Goal: Task Accomplishment & Management: Complete application form

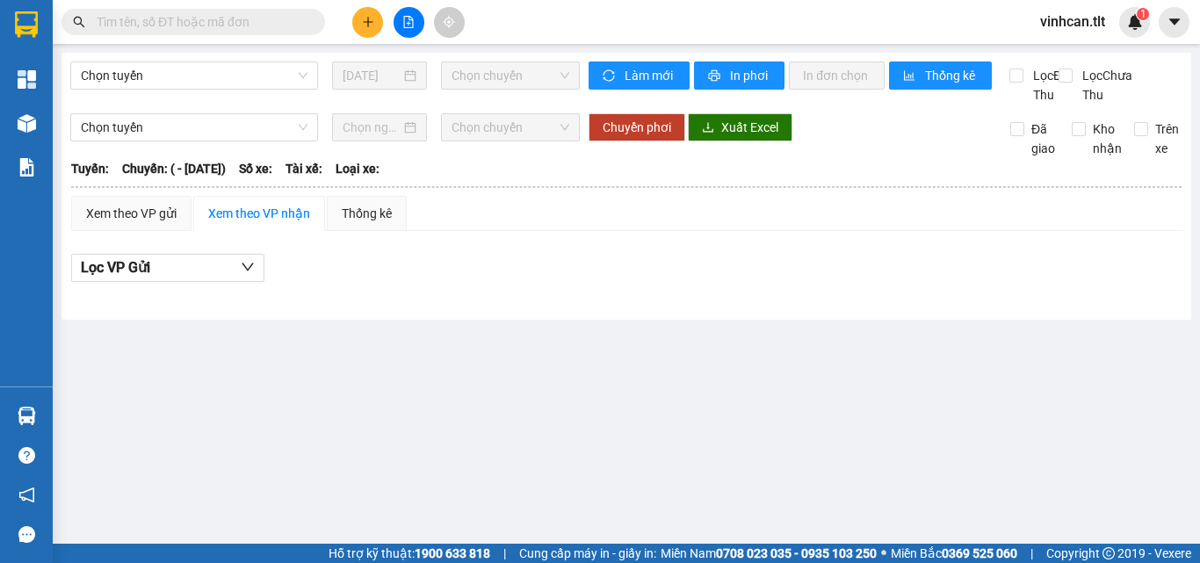
type input "[DATE]"
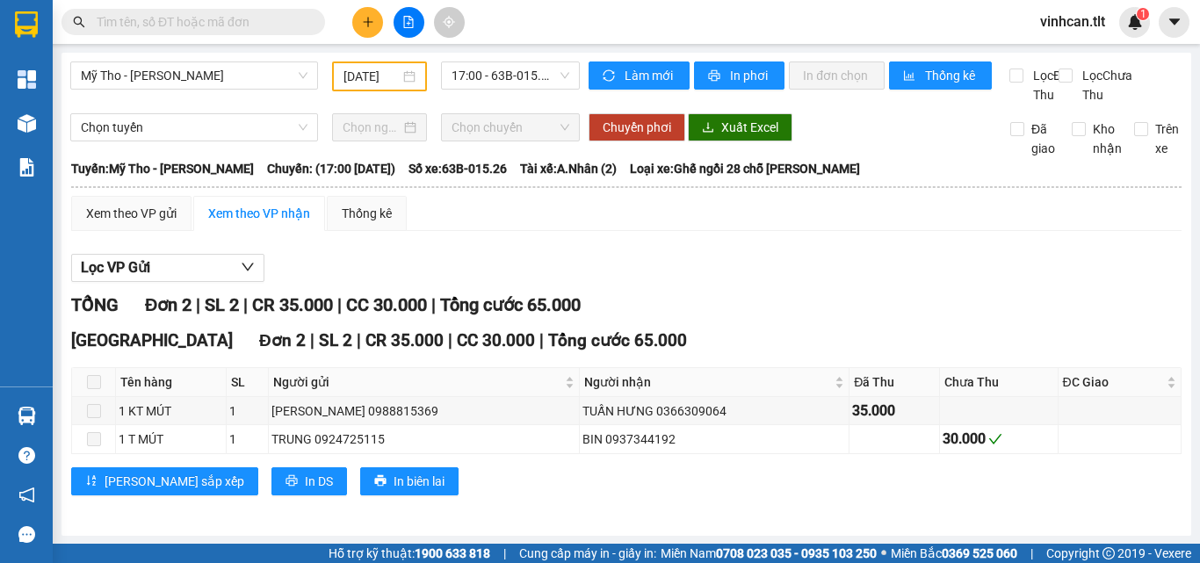
click at [175, 31] on span at bounding box center [193, 22] width 264 height 26
click at [171, 19] on input "text" at bounding box center [200, 21] width 207 height 19
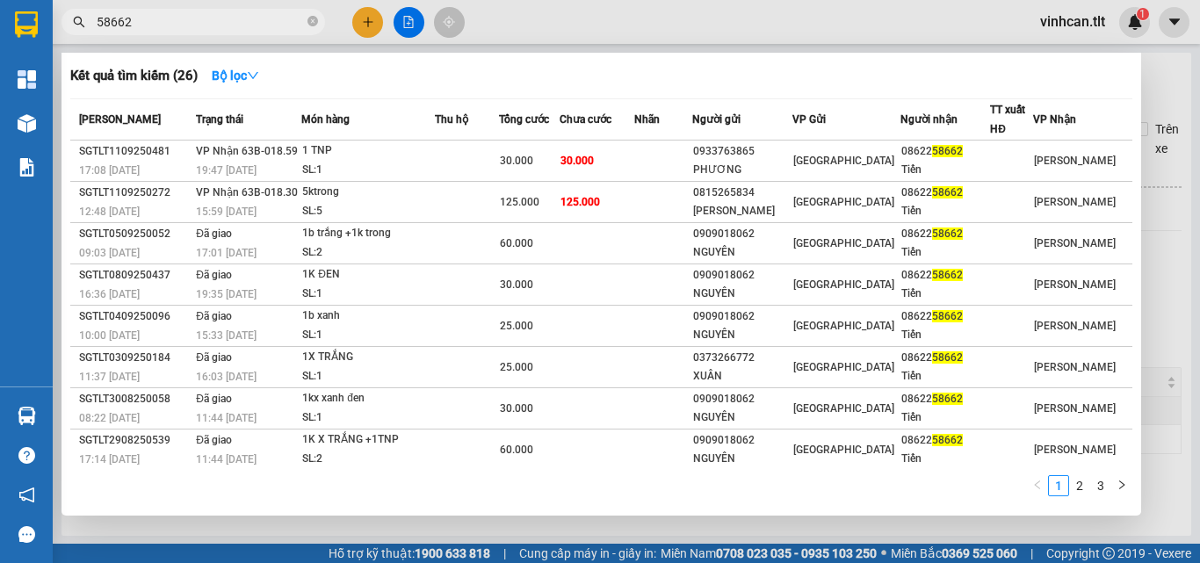
type input "58662"
click at [593, 18] on div at bounding box center [600, 281] width 1200 height 563
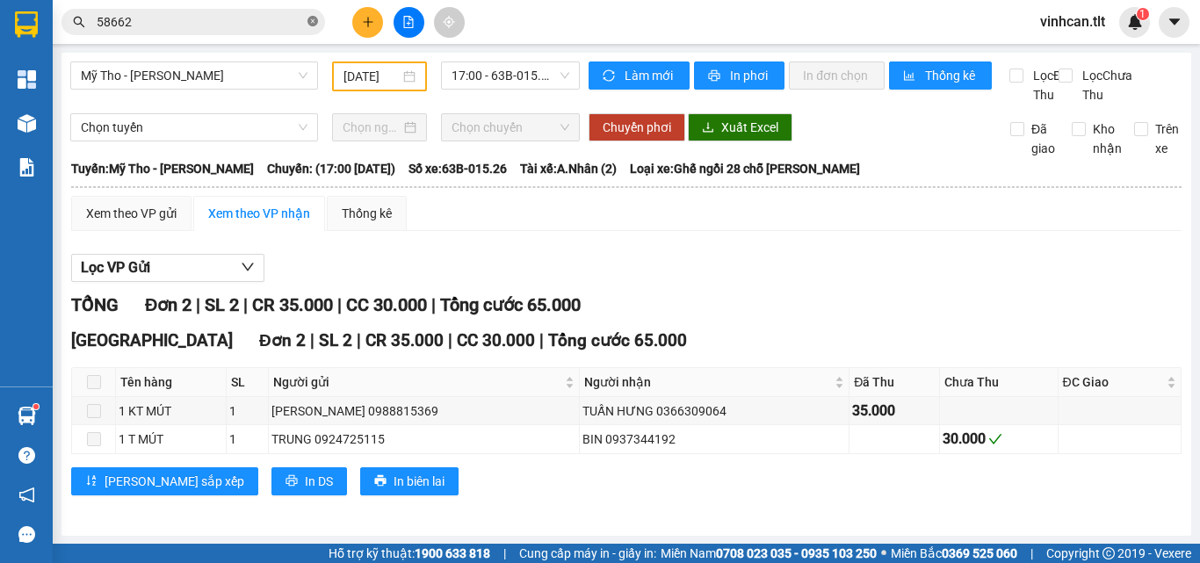
click at [309, 20] on icon "close-circle" at bounding box center [312, 21] width 11 height 11
click at [246, 21] on input "text" at bounding box center [200, 21] width 207 height 19
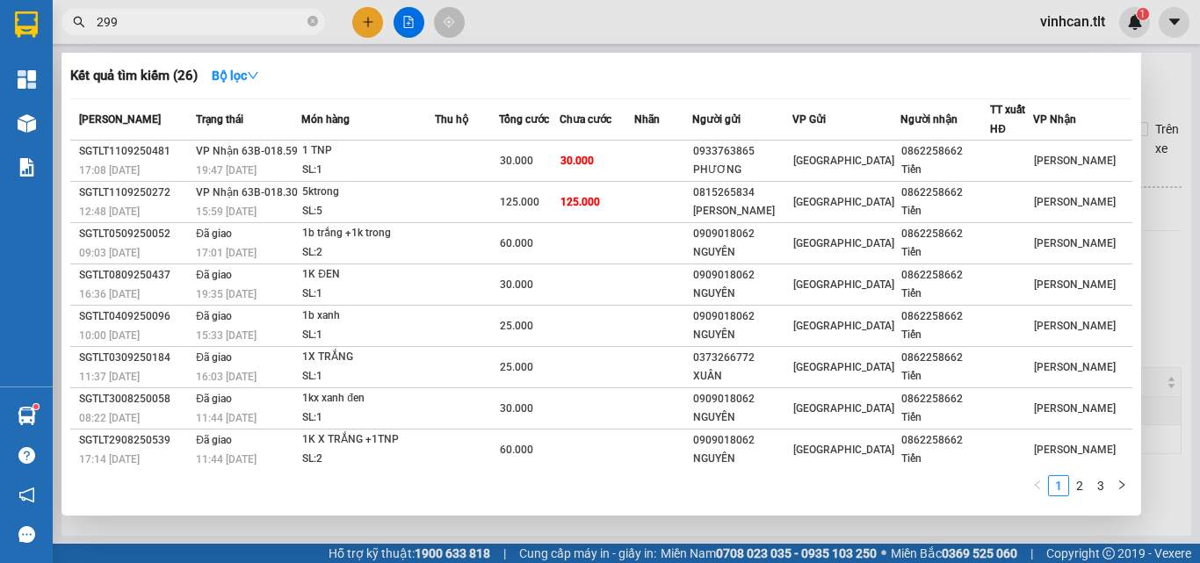
type input "2992"
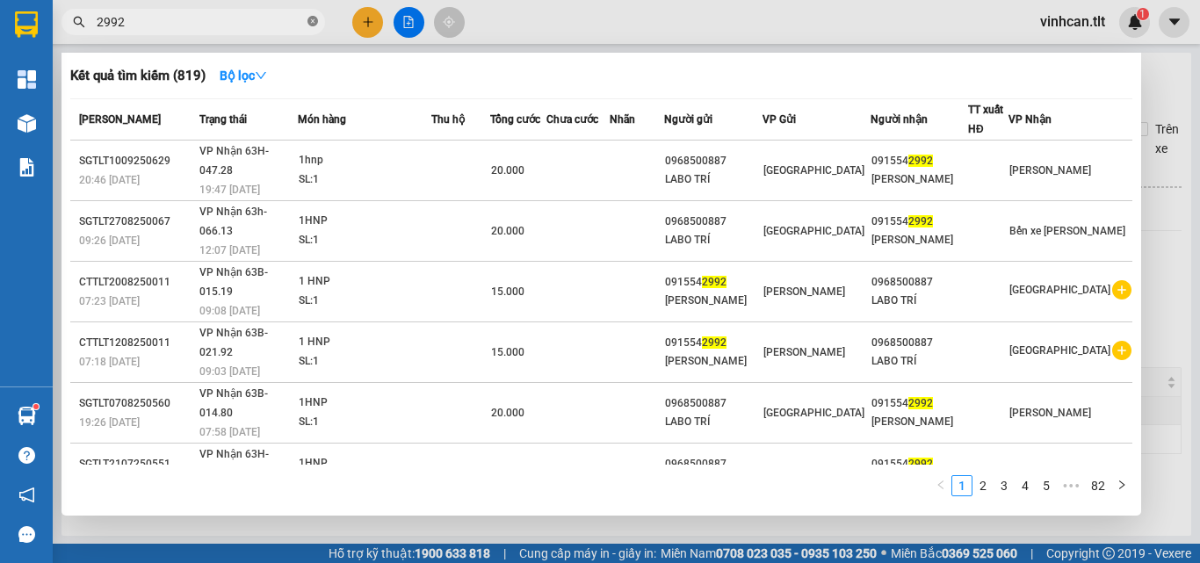
click at [311, 20] on icon "close-circle" at bounding box center [312, 21] width 11 height 11
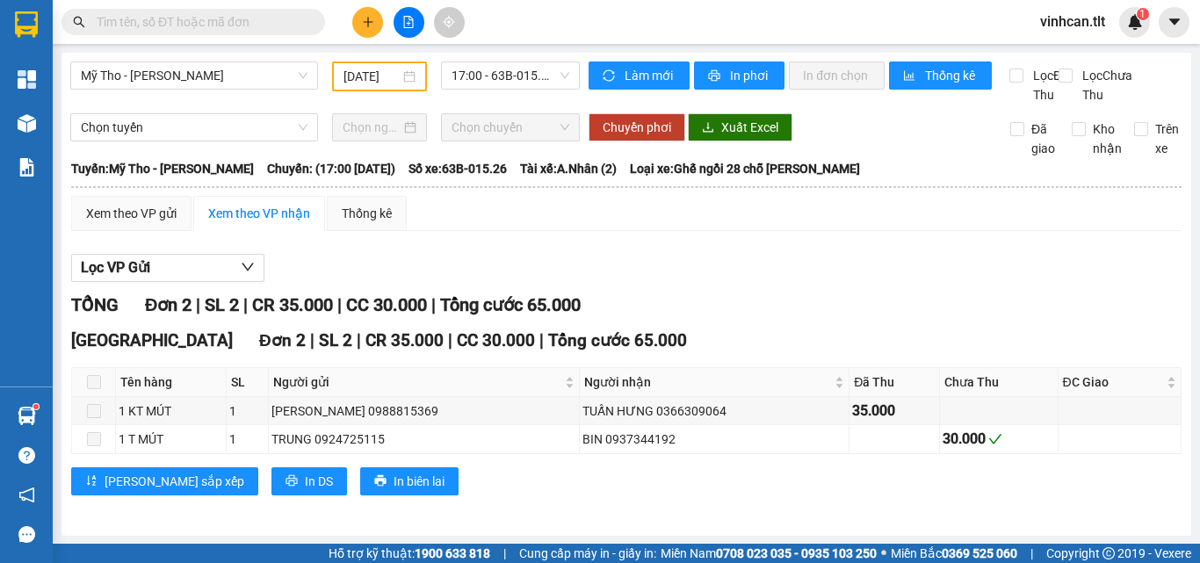
click at [292, 23] on input "text" at bounding box center [200, 21] width 207 height 19
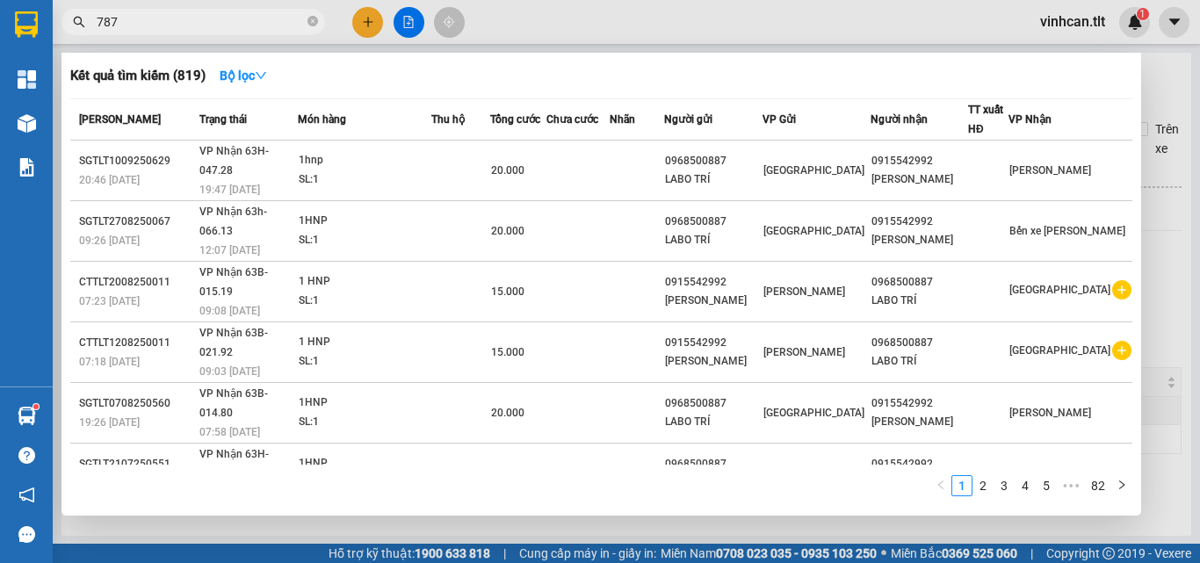
type input "7879"
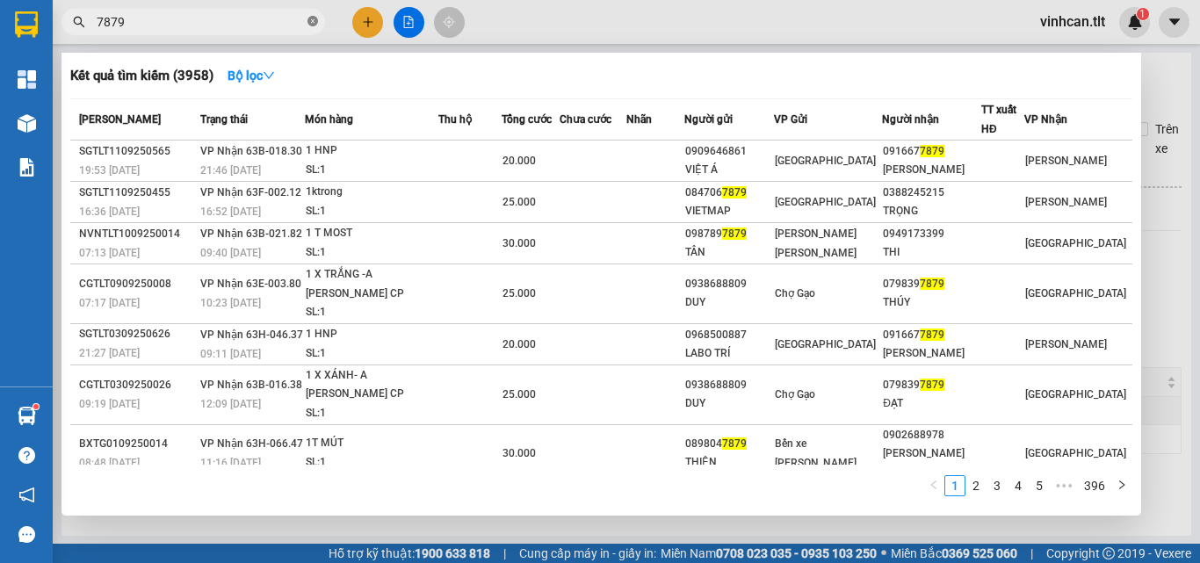
click at [315, 25] on icon "close-circle" at bounding box center [312, 21] width 11 height 11
type input "2992"
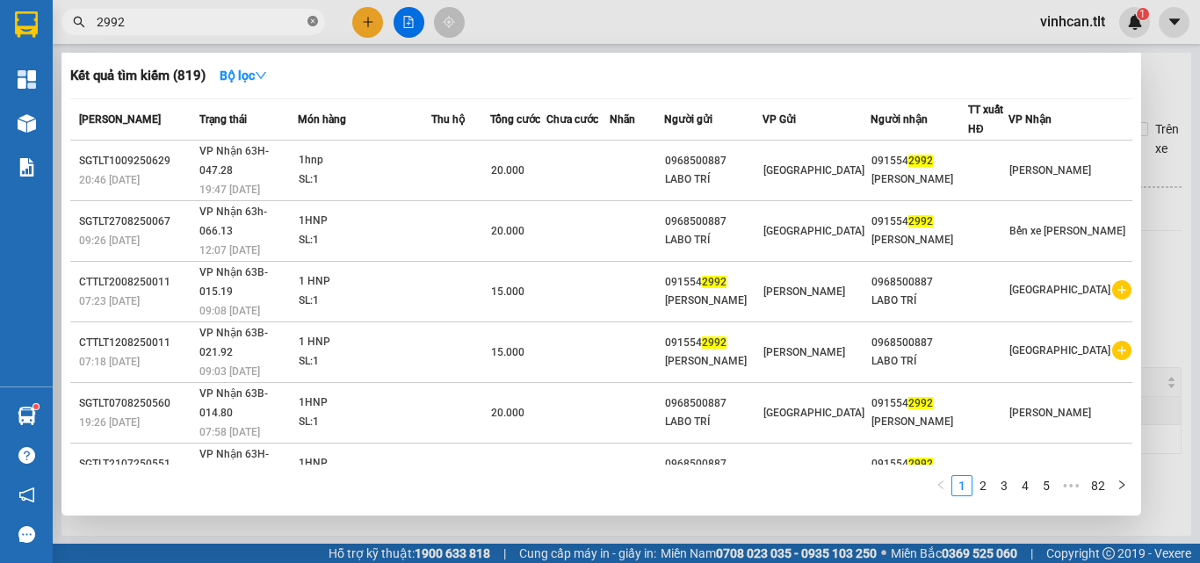
click at [312, 23] on icon "close-circle" at bounding box center [312, 21] width 11 height 11
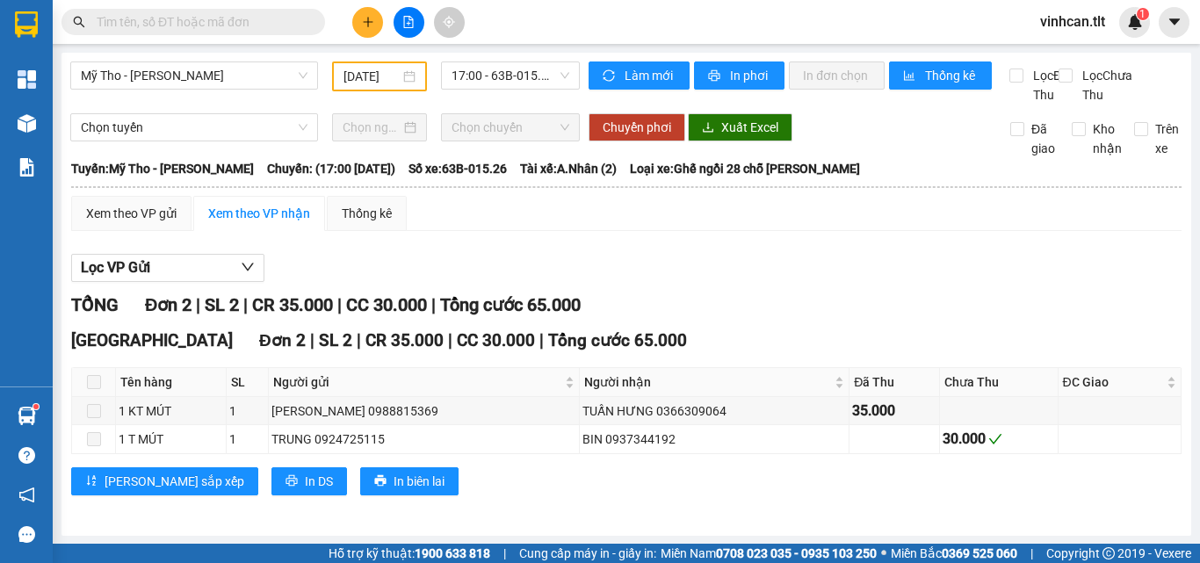
click at [267, 12] on input "text" at bounding box center [200, 21] width 207 height 19
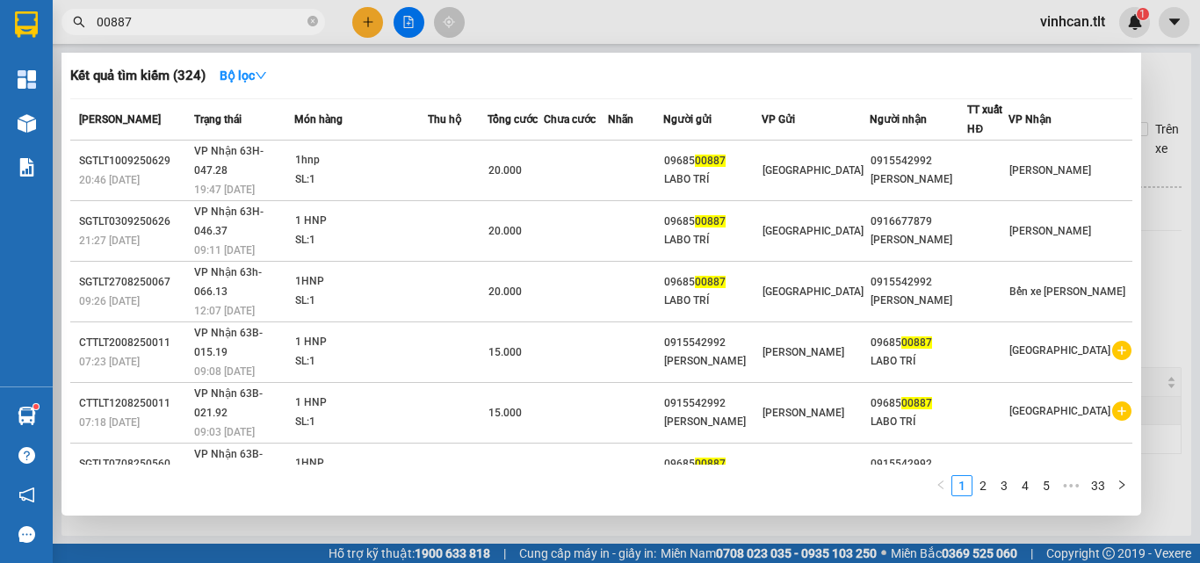
type input "00887"
click at [318, 18] on span "00887" at bounding box center [193, 22] width 264 height 26
click at [314, 24] on icon "close-circle" at bounding box center [312, 21] width 11 height 11
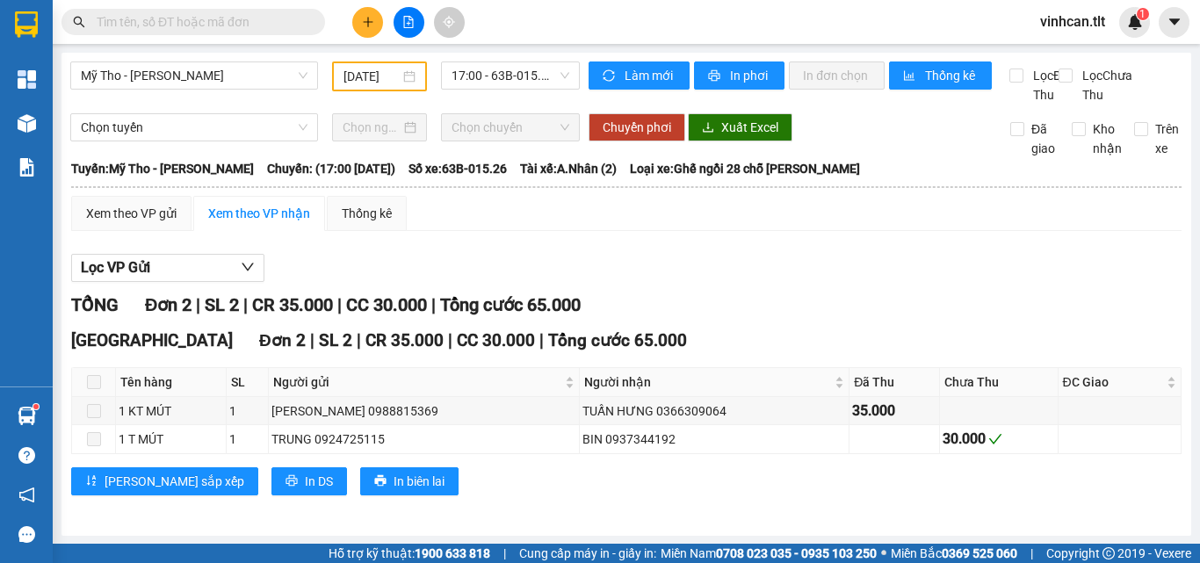
click at [255, 27] on input "text" at bounding box center [200, 21] width 207 height 19
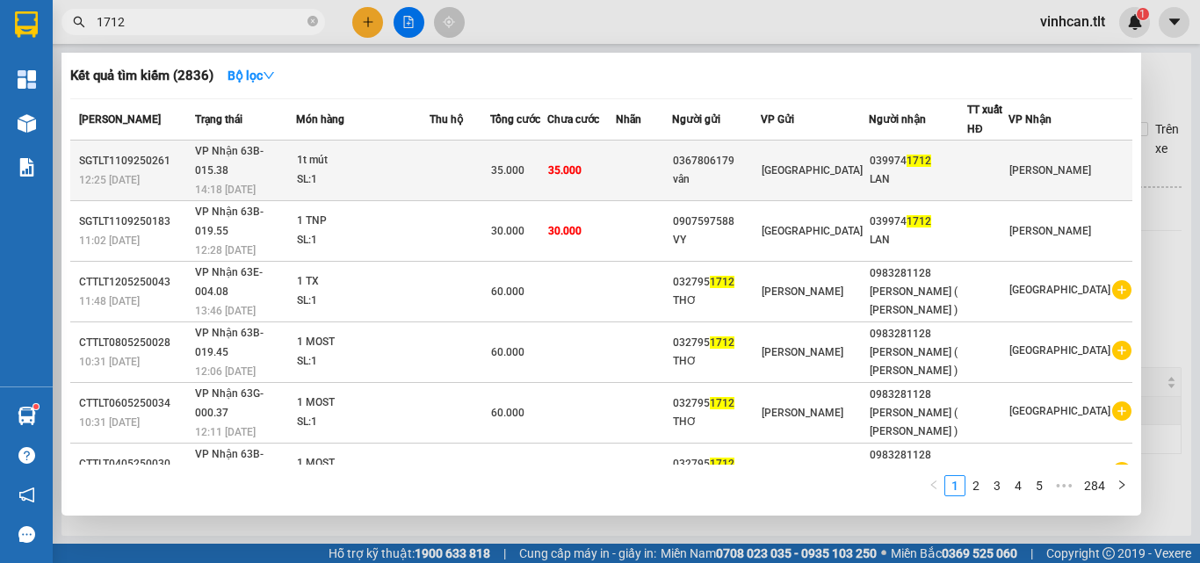
type input "1712"
click at [754, 152] on div "0367806179" at bounding box center [716, 161] width 86 height 18
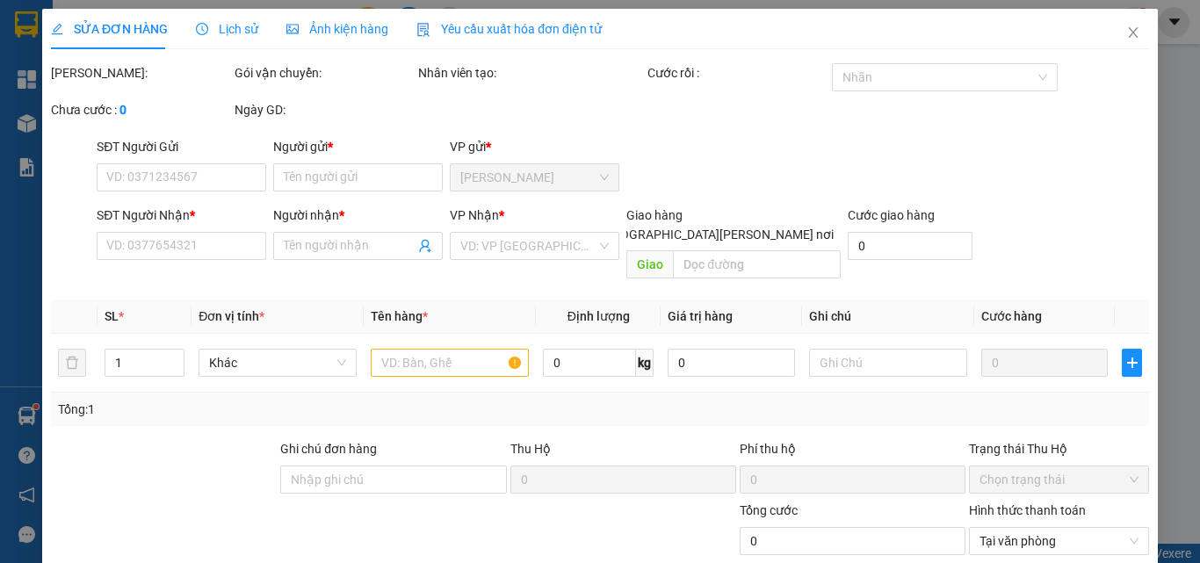
type input "0367806179"
type input "vân"
type input "0399741712"
type input "LAN"
type input "35.000"
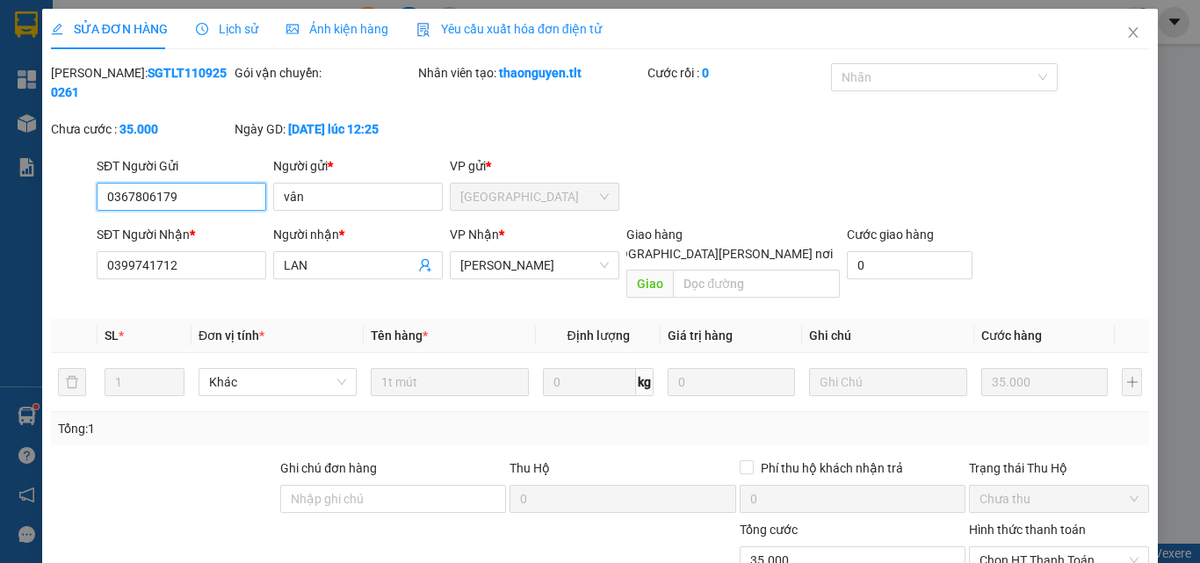
scroll to position [66, 0]
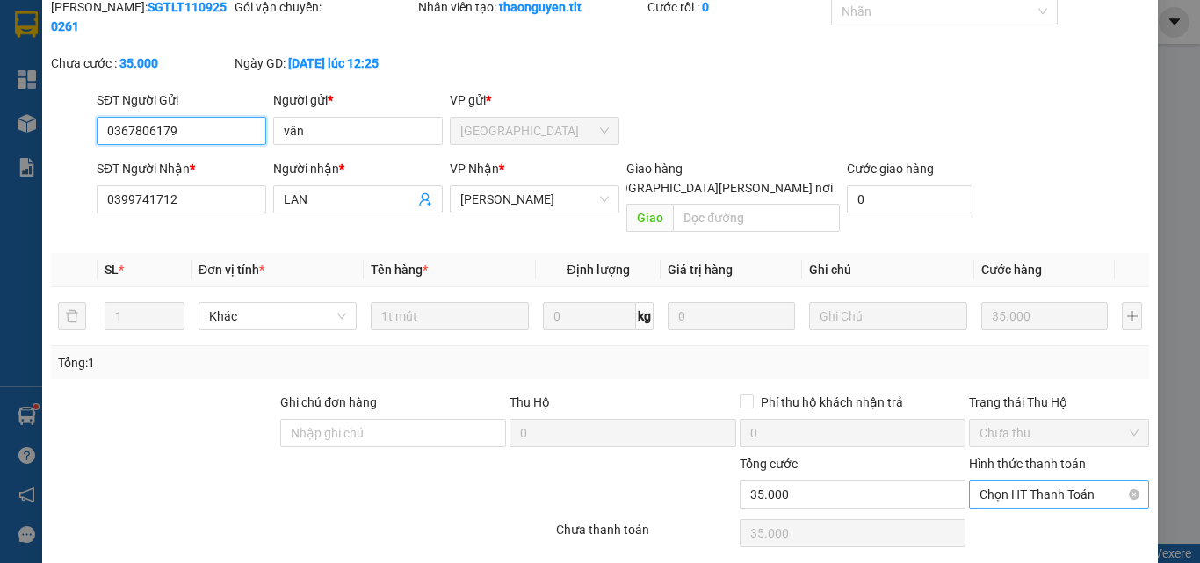
click at [1011, 481] on span "Chọn HT Thanh Toán" at bounding box center [1058, 494] width 159 height 26
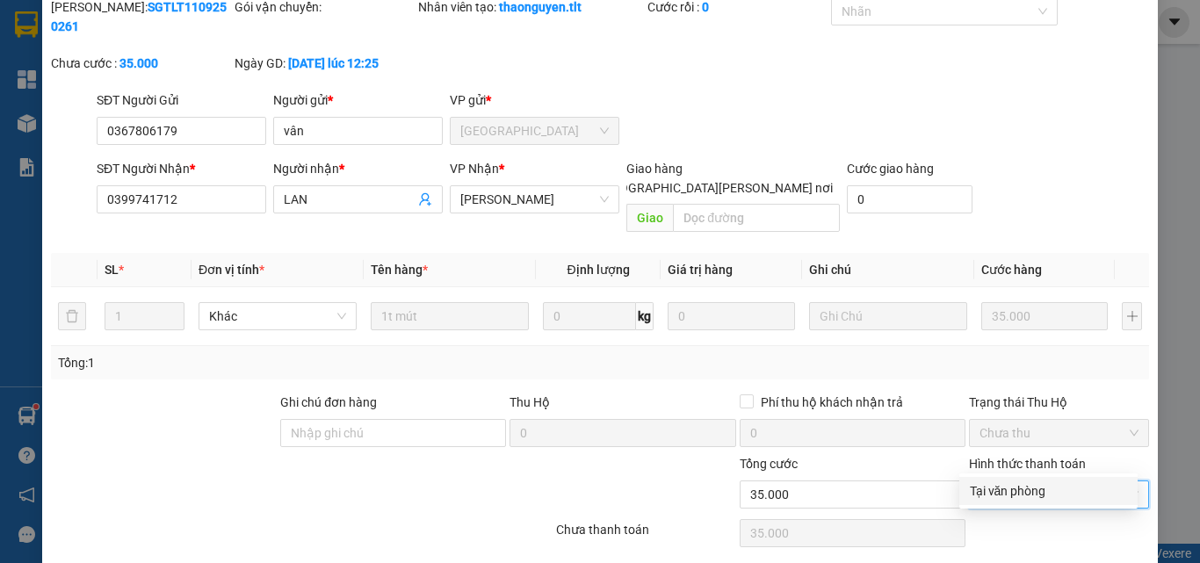
click at [1014, 488] on div "Tại văn phòng" at bounding box center [1048, 490] width 157 height 19
type input "0"
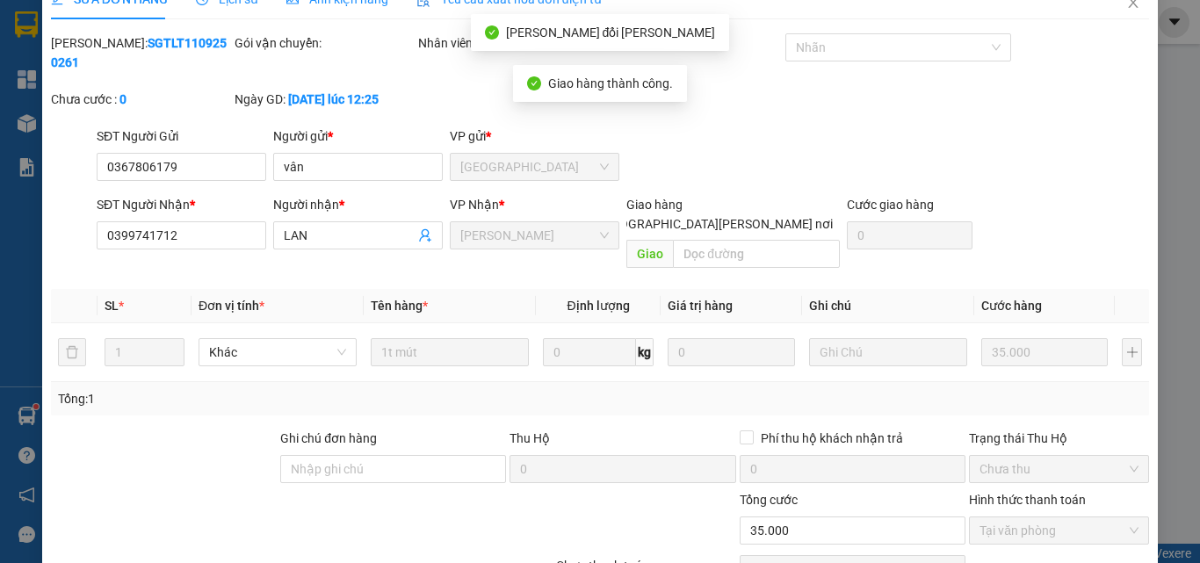
scroll to position [0, 0]
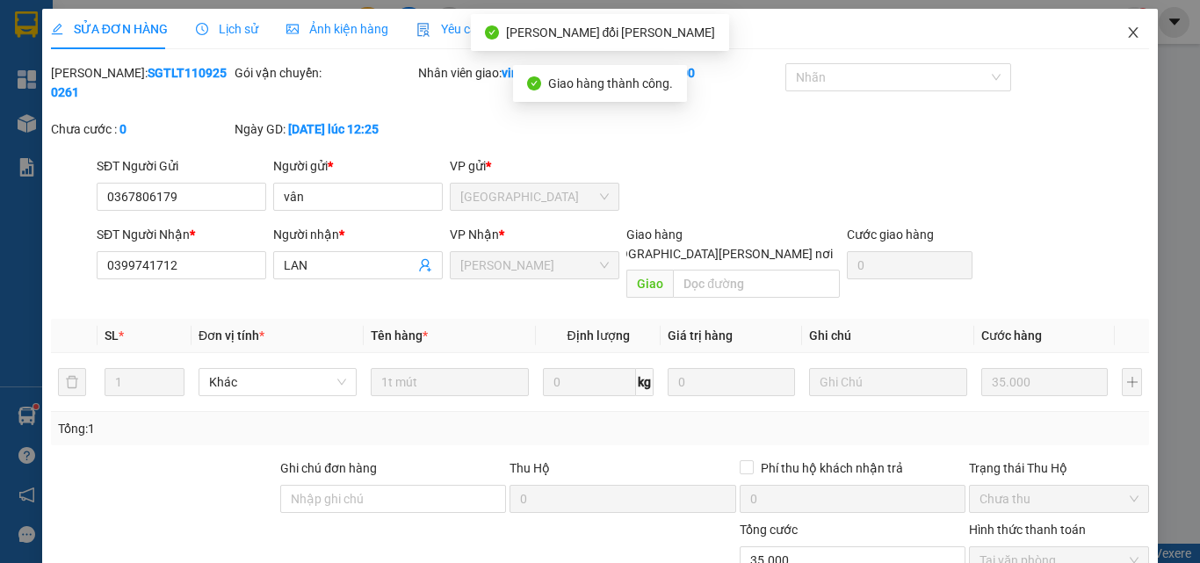
drag, startPoint x: 1122, startPoint y: 36, endPoint x: 1095, endPoint y: 36, distance: 26.4
click at [1126, 36] on icon "close" at bounding box center [1133, 32] width 14 height 14
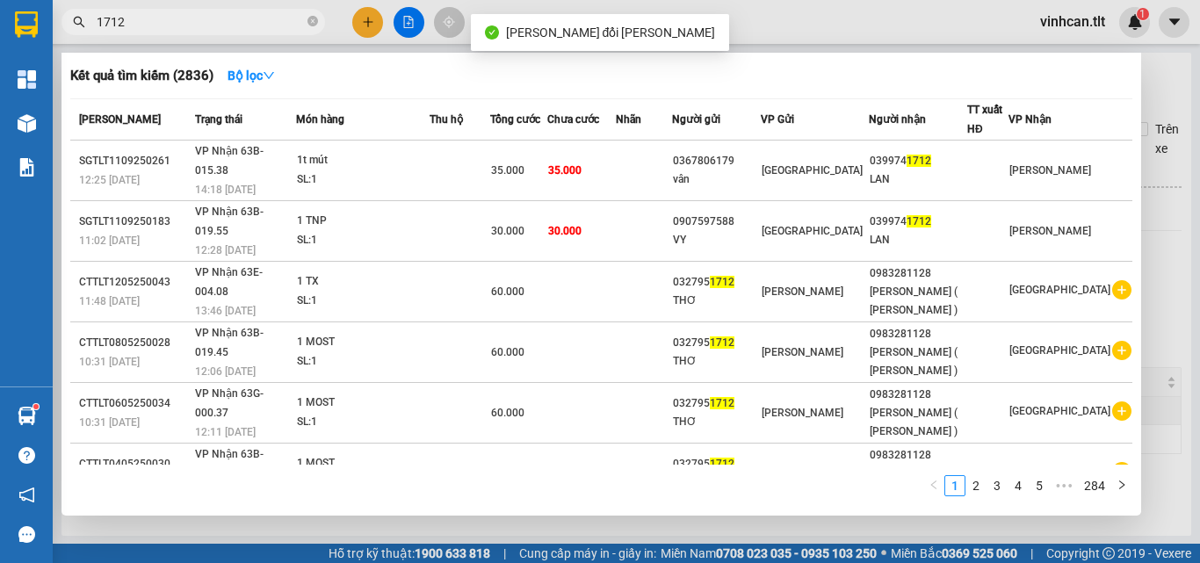
click at [274, 24] on input "1712" at bounding box center [200, 21] width 207 height 19
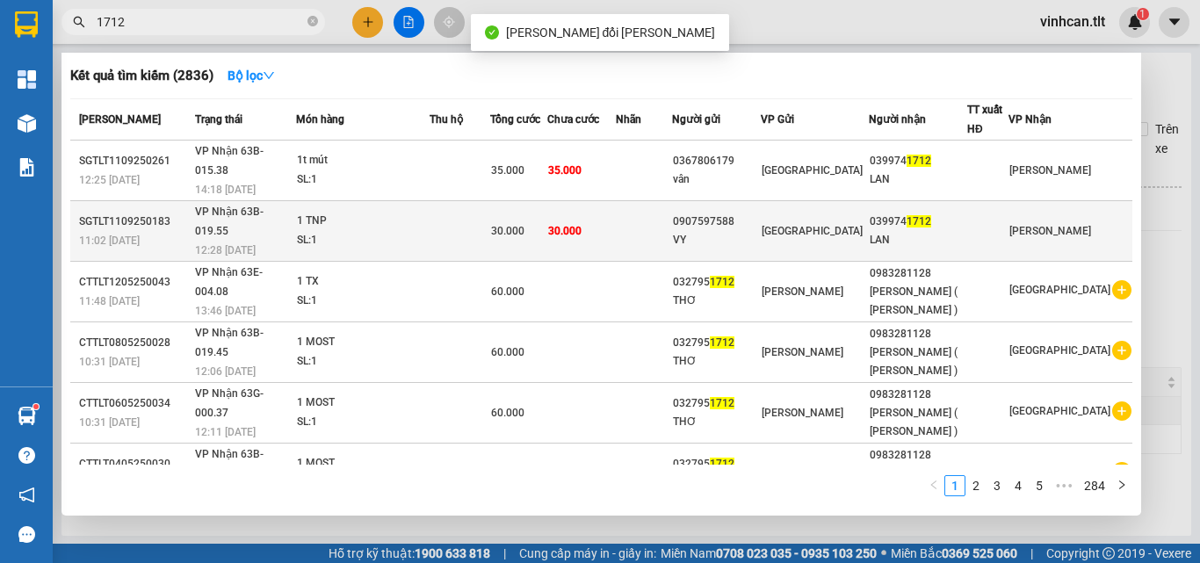
click at [759, 213] on div "0907597588" at bounding box center [716, 222] width 86 height 18
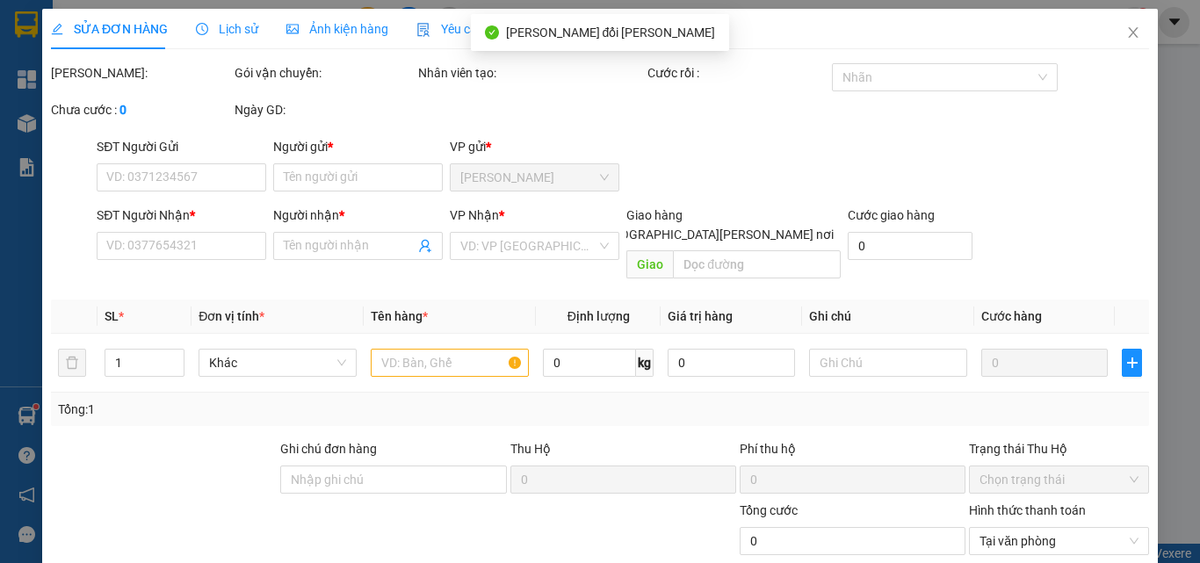
type input "0907597588"
type input "VY"
type input "0399741712"
type input "LAN"
type input "30.000"
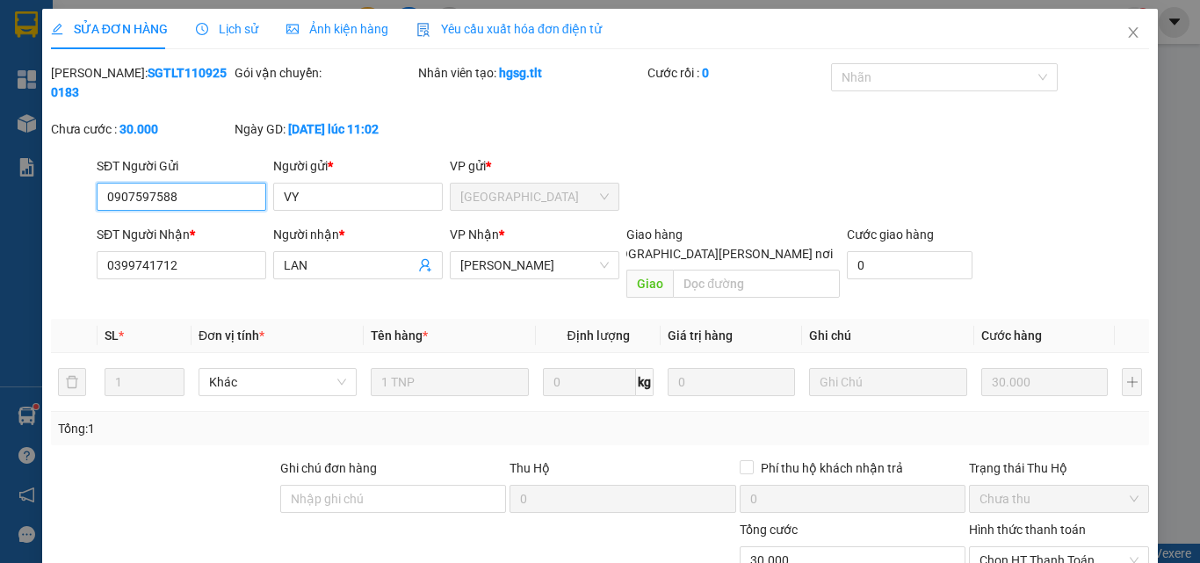
scroll to position [90, 0]
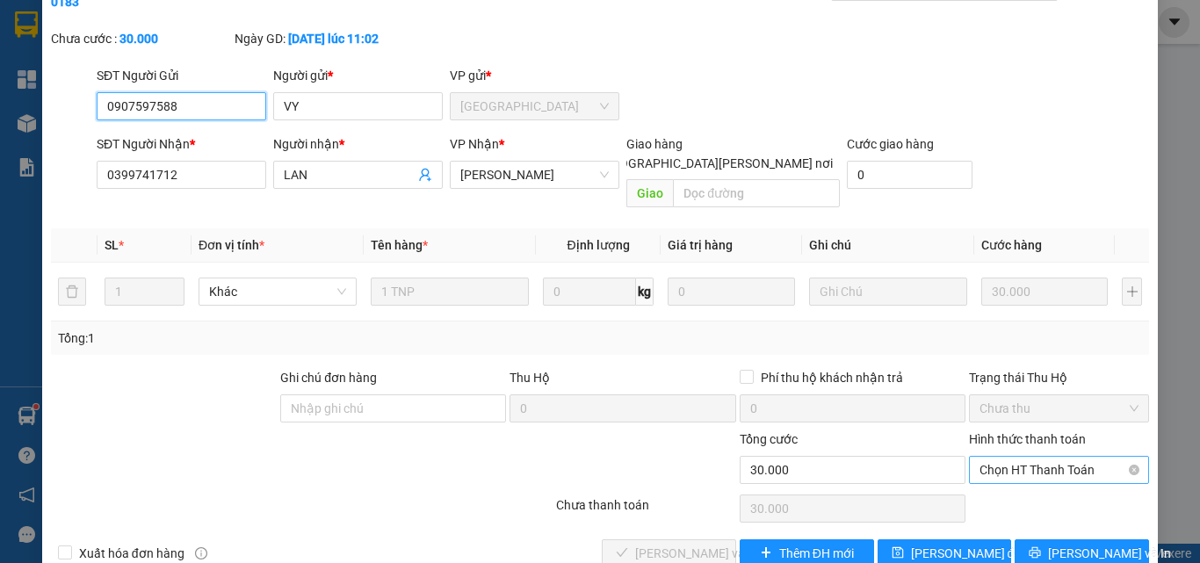
click at [1021, 457] on span "Chọn HT Thanh Toán" at bounding box center [1058, 470] width 159 height 26
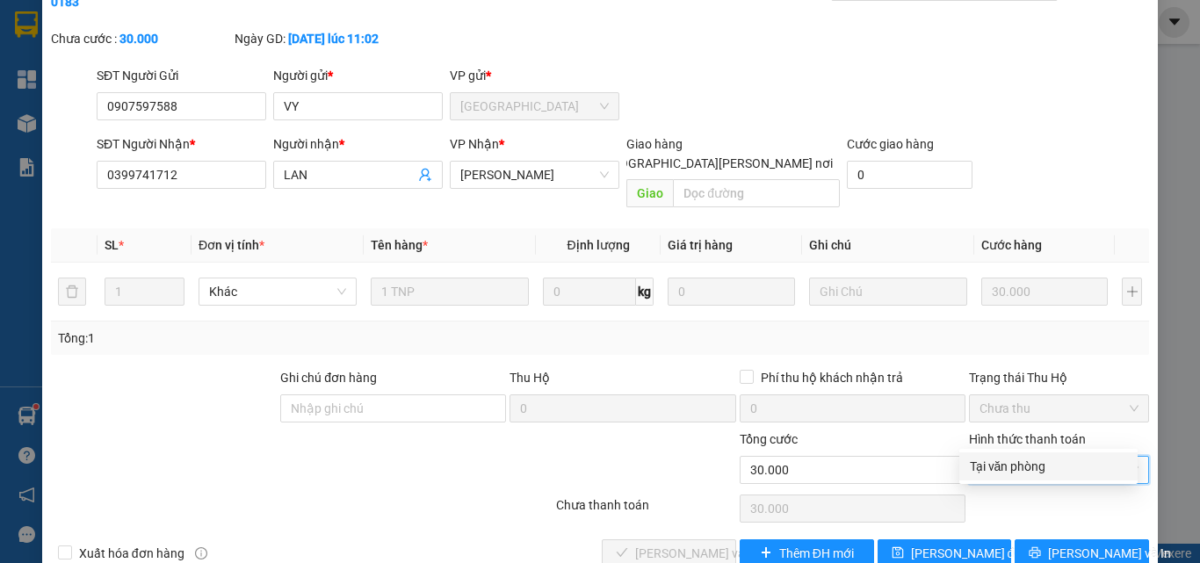
click at [1006, 471] on div "Tại văn phòng" at bounding box center [1048, 466] width 157 height 19
type input "0"
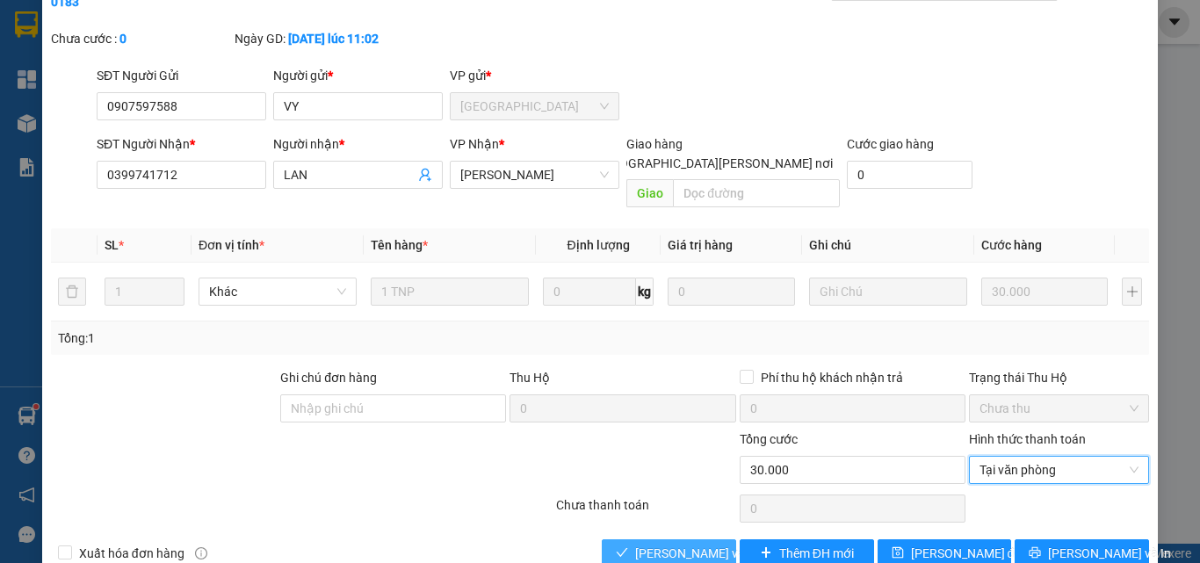
click at [689, 544] on span "[PERSON_NAME] và [PERSON_NAME] hàng" at bounding box center [753, 553] width 237 height 19
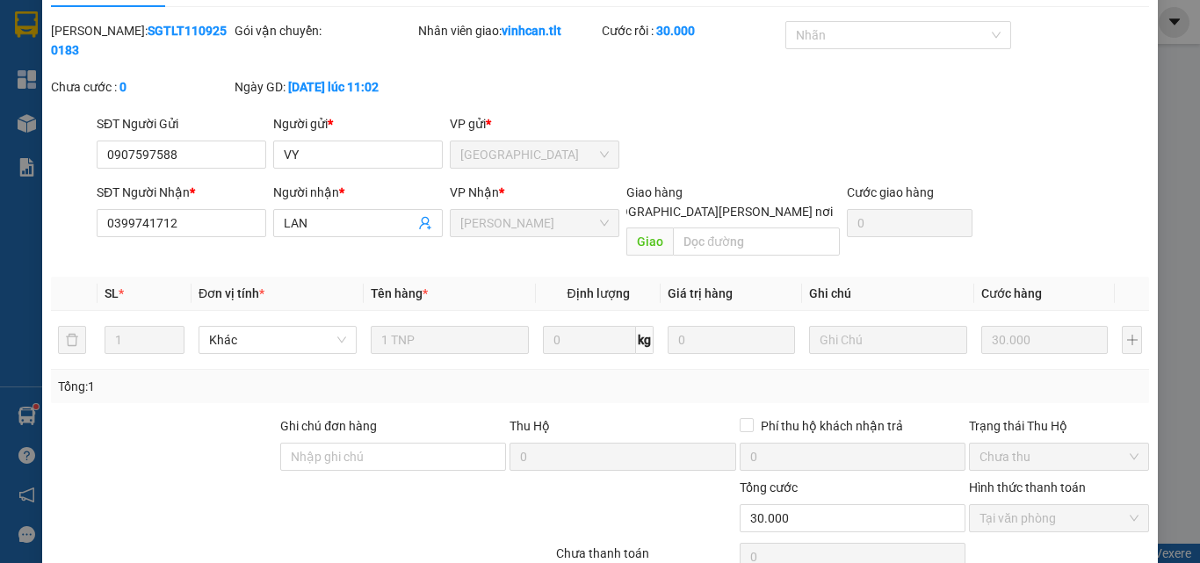
scroll to position [0, 0]
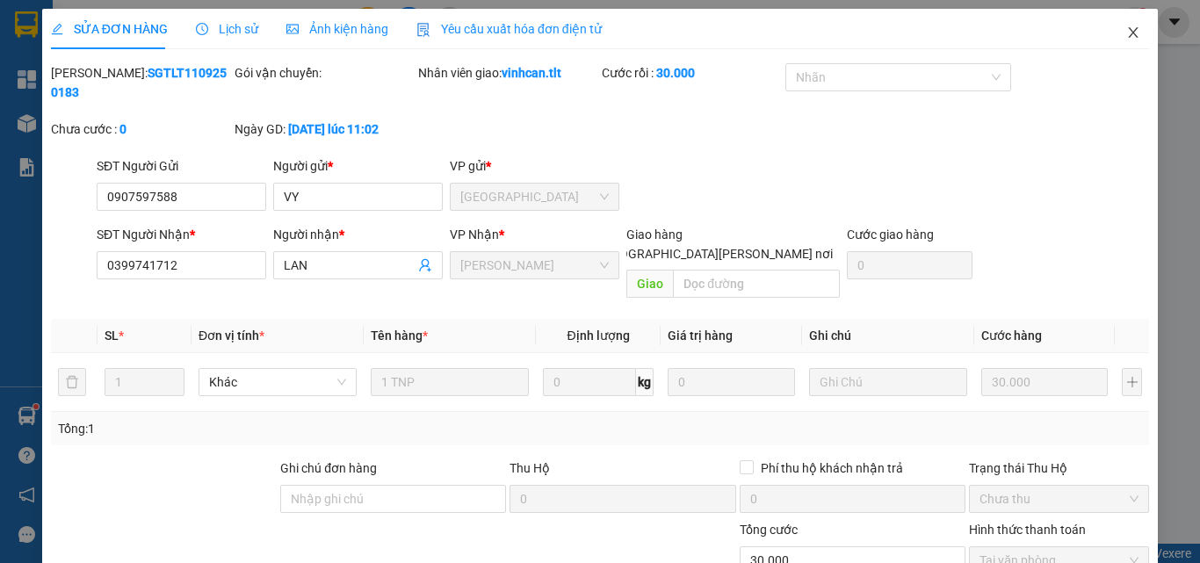
click at [1126, 28] on icon "close" at bounding box center [1133, 32] width 14 height 14
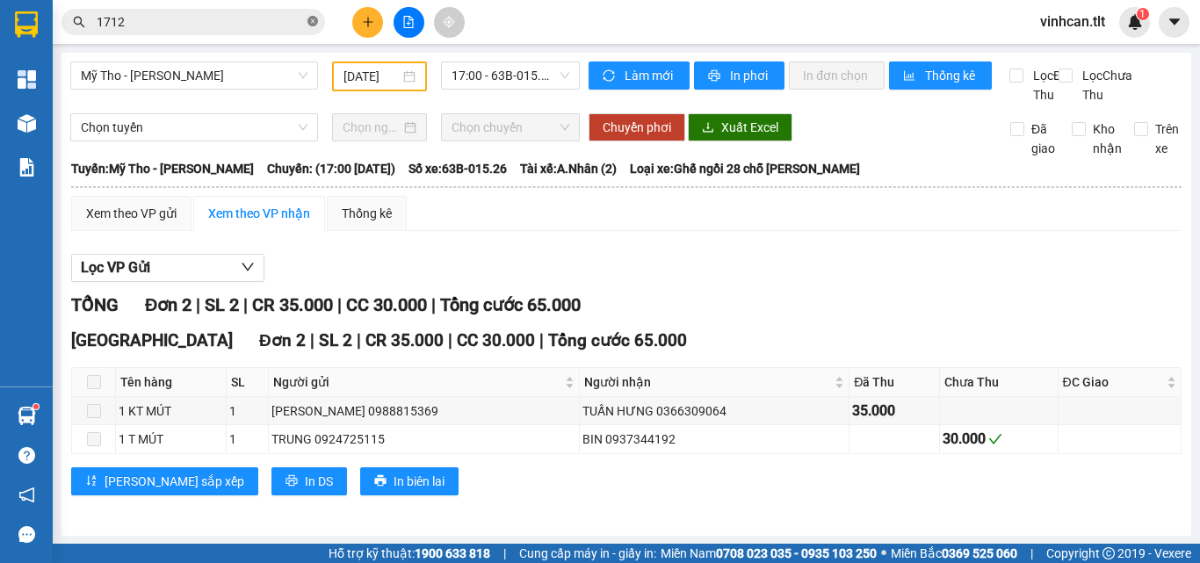
click at [310, 22] on icon "close-circle" at bounding box center [312, 21] width 11 height 11
drag, startPoint x: 239, startPoint y: 26, endPoint x: 243, endPoint y: 18, distance: 9.0
click at [241, 23] on input "text" at bounding box center [200, 21] width 207 height 19
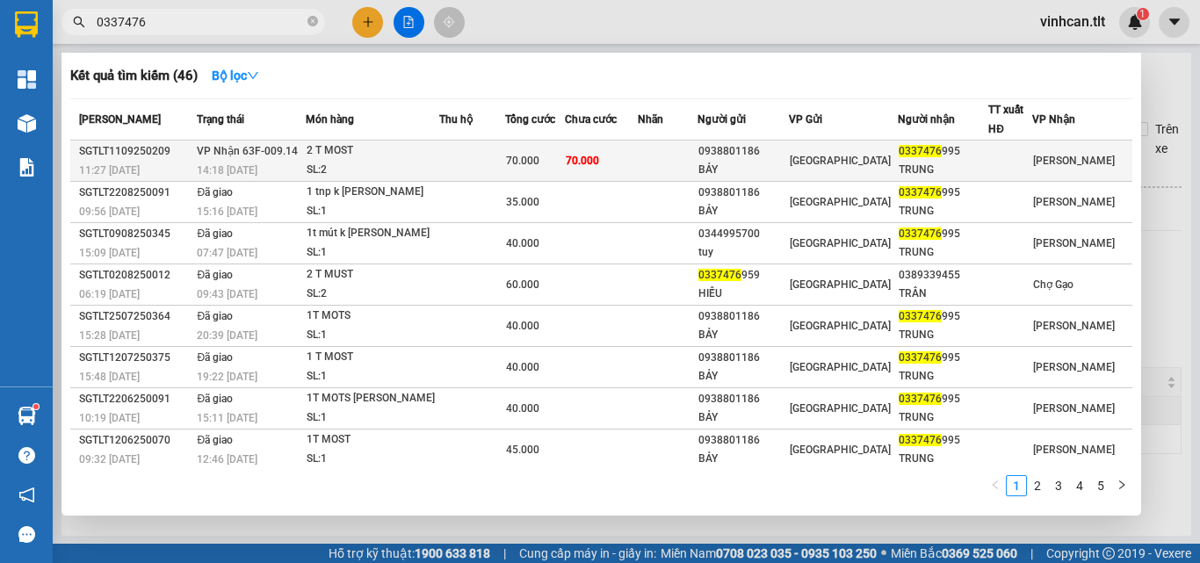
type input "0337476"
drag, startPoint x: 758, startPoint y: 142, endPoint x: 758, endPoint y: 159, distance: 16.7
click at [758, 159] on div "0938801186" at bounding box center [743, 151] width 90 height 18
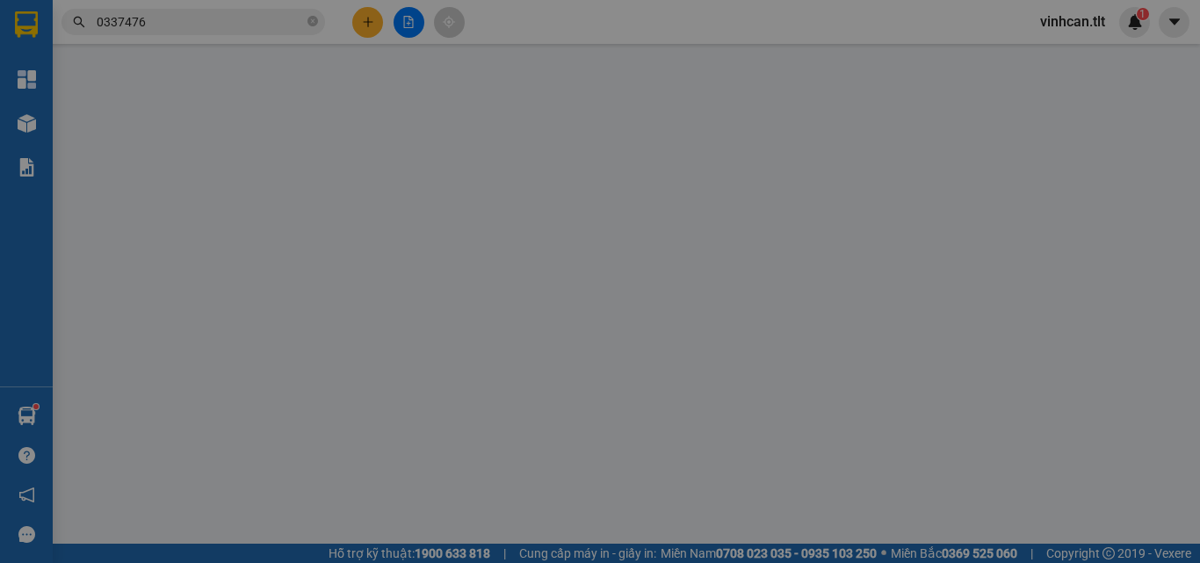
type input "0938801186"
type input "BẢY"
type input "0337476995"
type input "TRUNG"
type input "70.000"
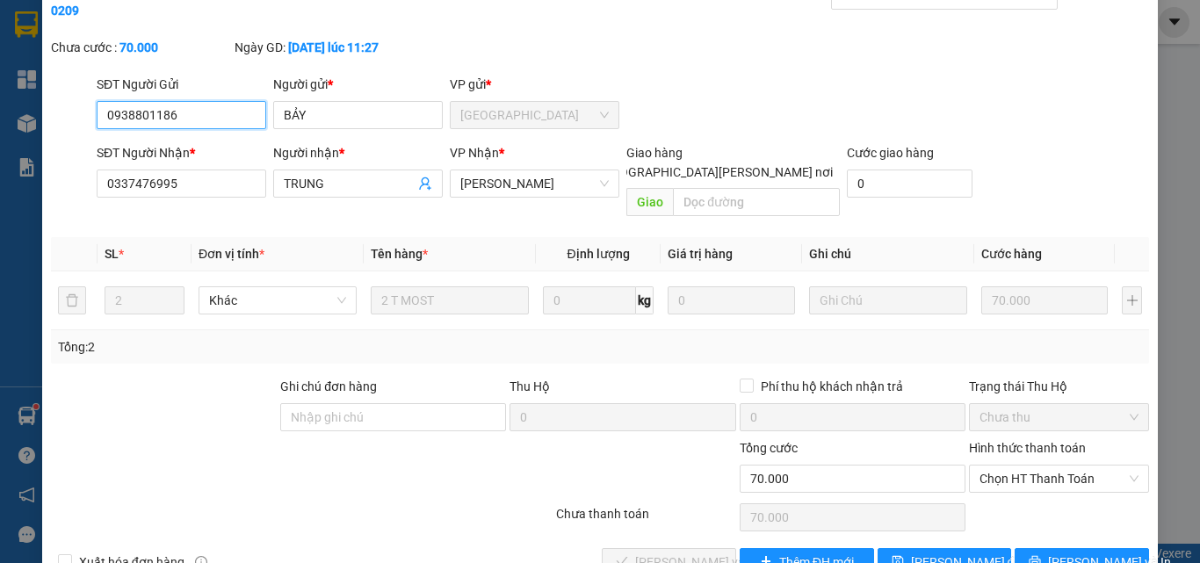
scroll to position [90, 0]
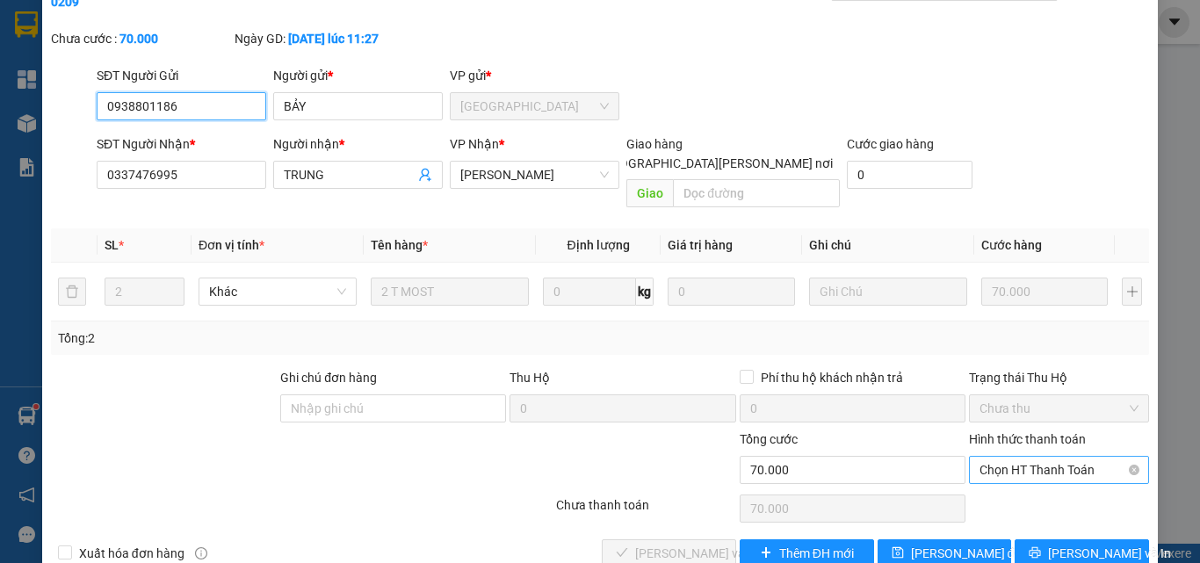
click at [1031, 457] on span "Chọn HT Thanh Toán" at bounding box center [1058, 470] width 159 height 26
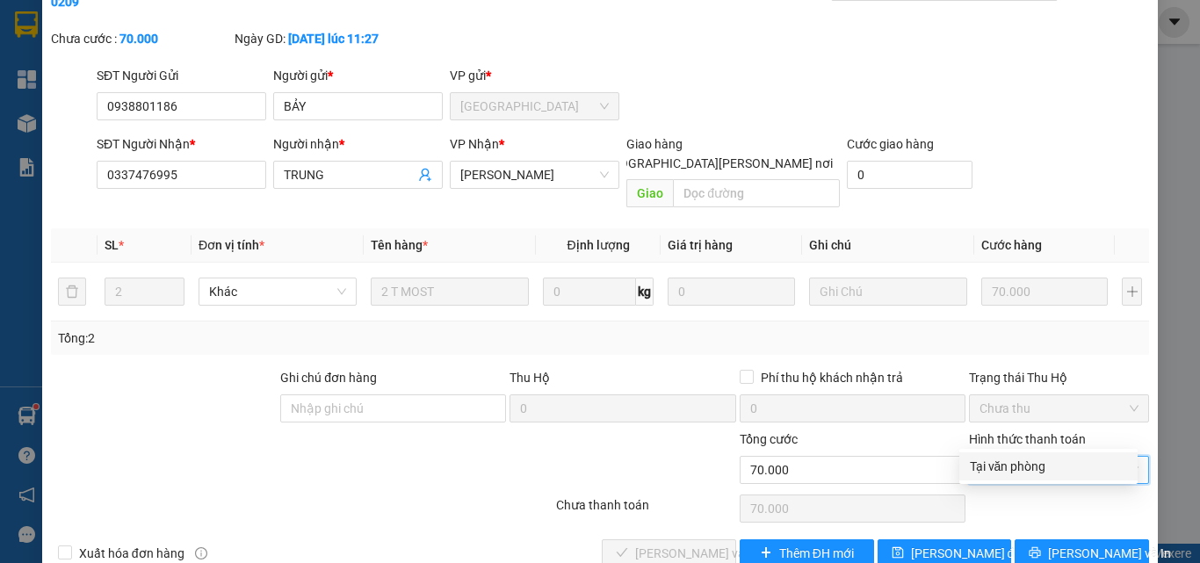
click at [1029, 460] on div "Tại văn phòng" at bounding box center [1048, 466] width 157 height 19
type input "0"
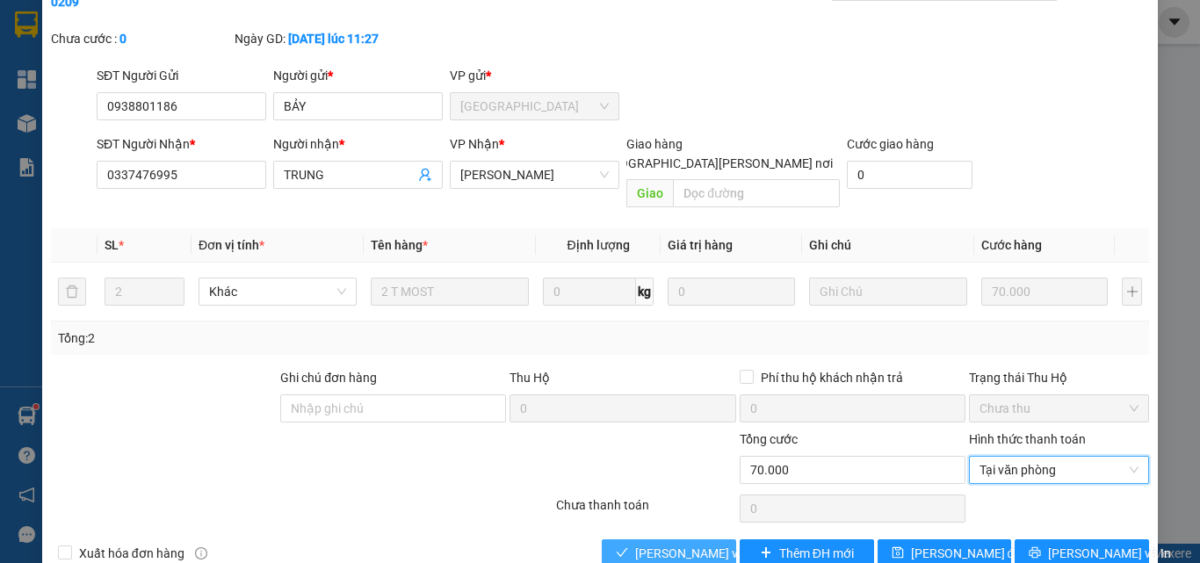
click at [710, 544] on span "[PERSON_NAME] và [PERSON_NAME] hàng" at bounding box center [753, 553] width 237 height 19
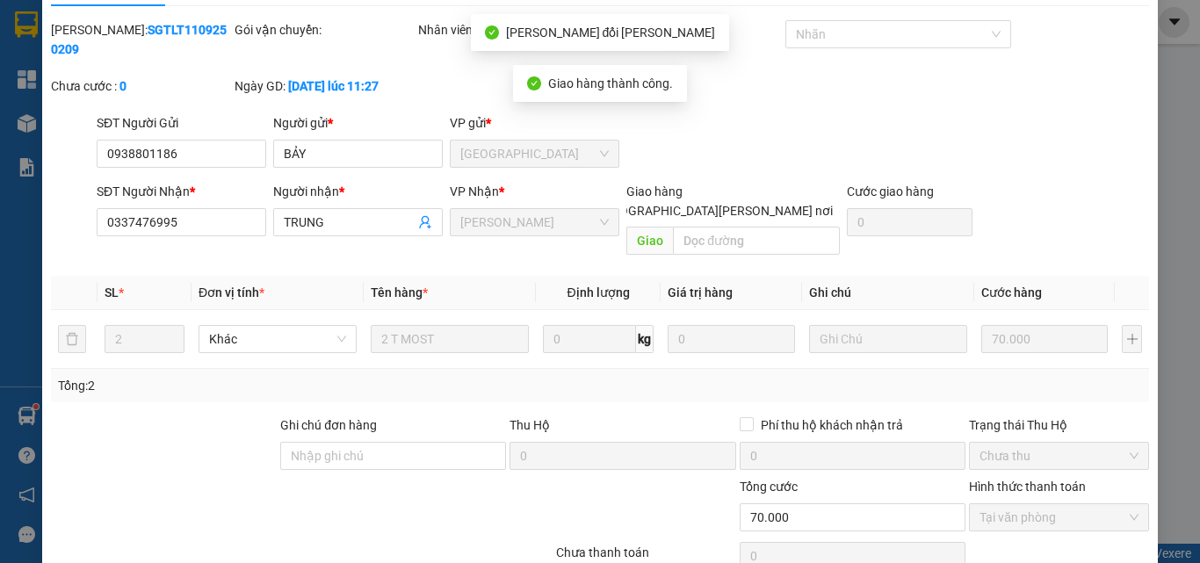
scroll to position [0, 0]
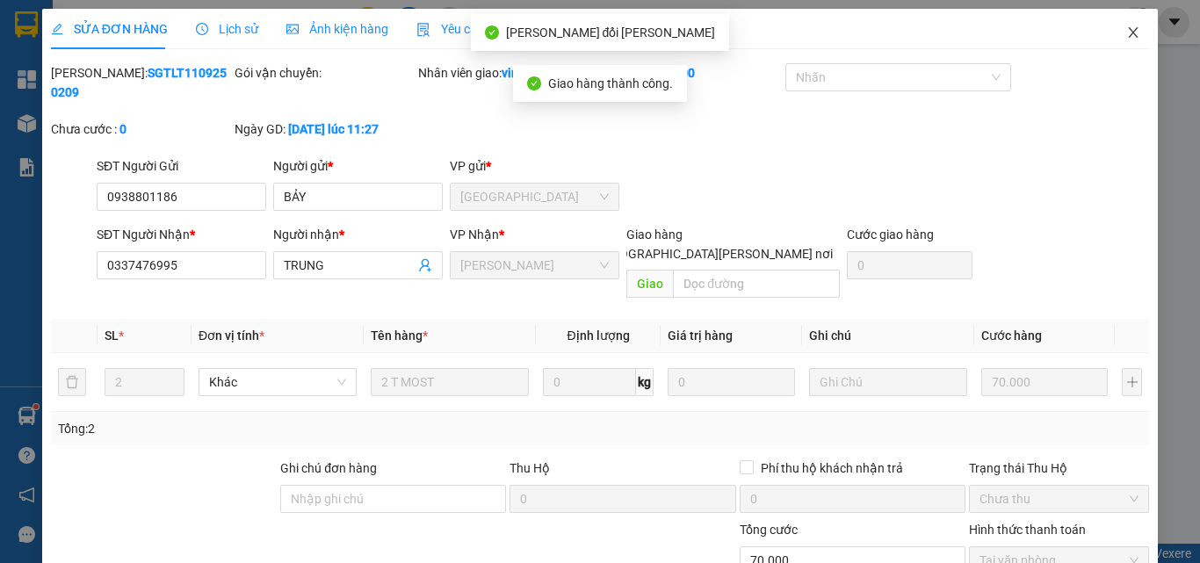
click at [1129, 32] on icon "close" at bounding box center [1134, 32] width 10 height 11
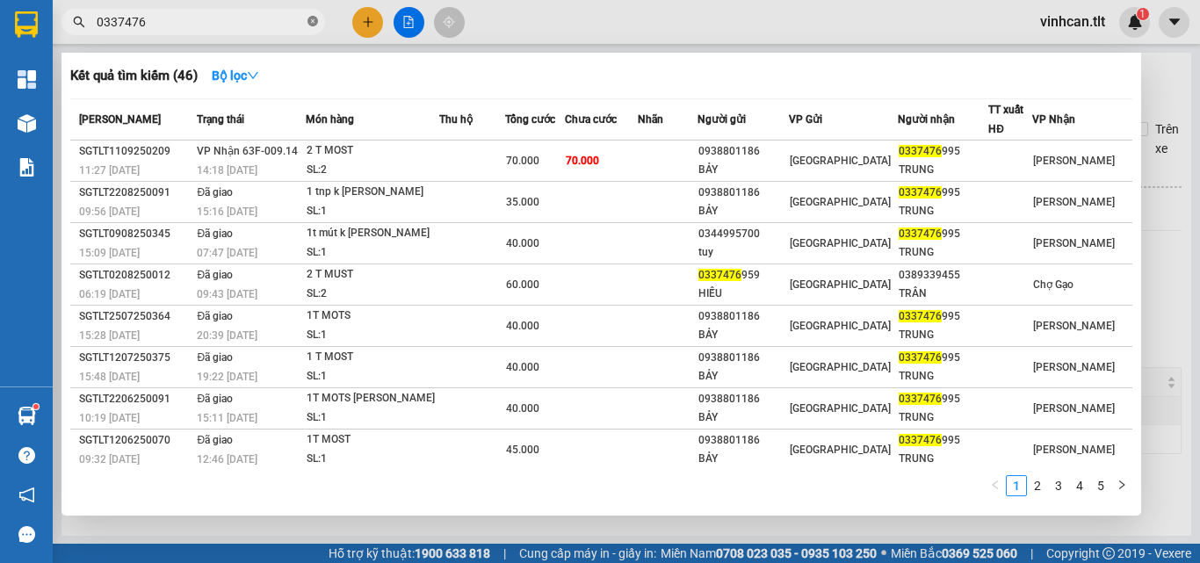
click at [312, 24] on icon "close-circle" at bounding box center [312, 21] width 11 height 11
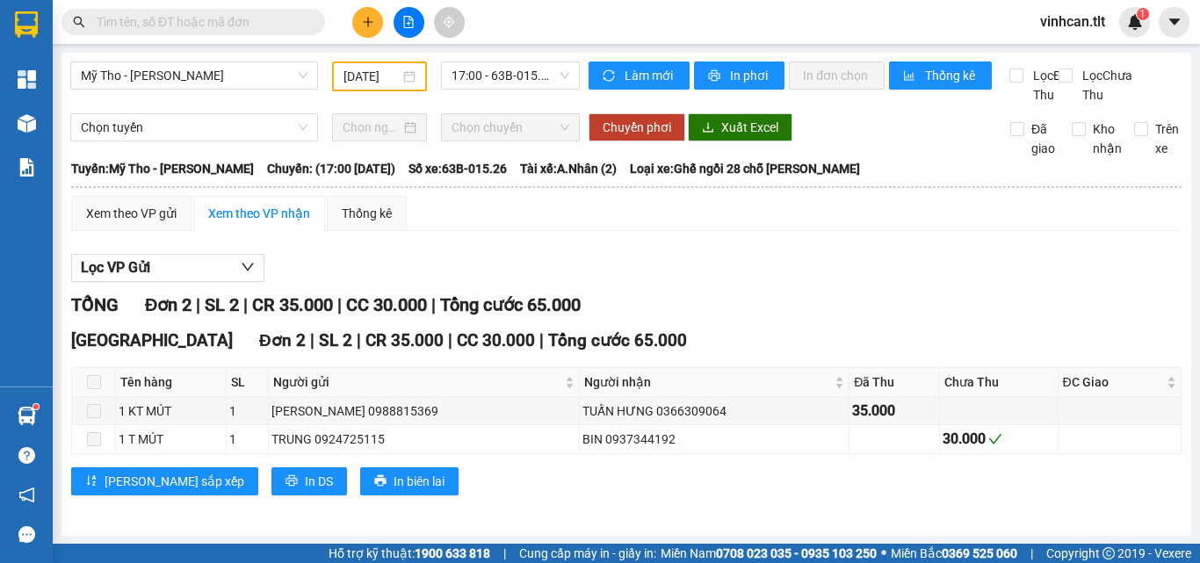
click at [200, 18] on input "text" at bounding box center [200, 21] width 207 height 19
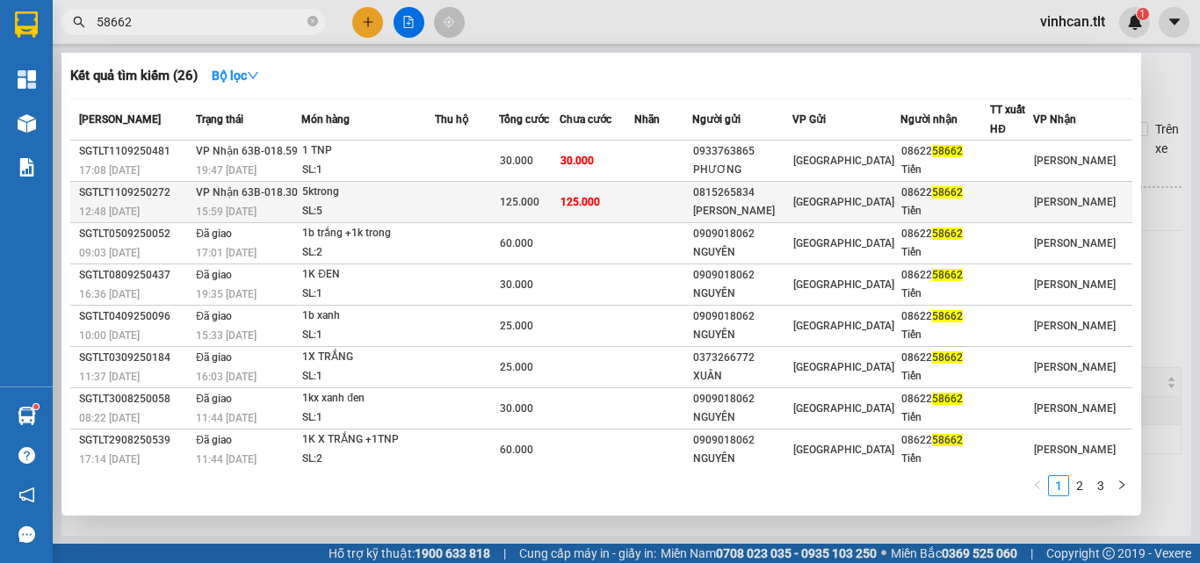
type input "58662"
click at [408, 204] on div "SL: 5" at bounding box center [368, 211] width 132 height 19
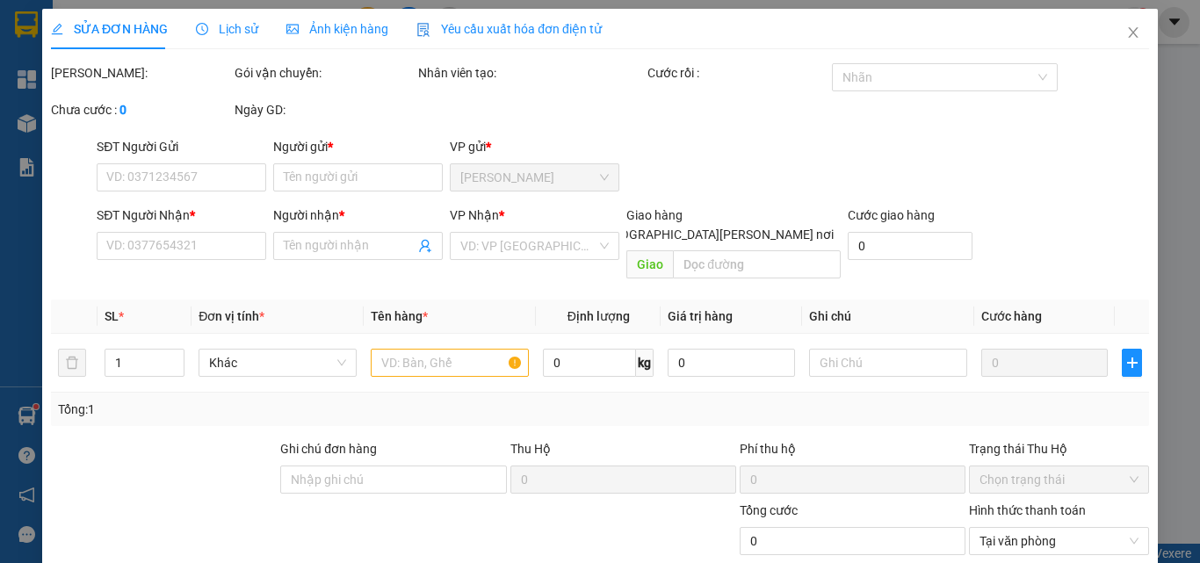
type input "0815265834"
type input "[PERSON_NAME]"
type input "0862258662"
type input "Tiến"
type input "125.000"
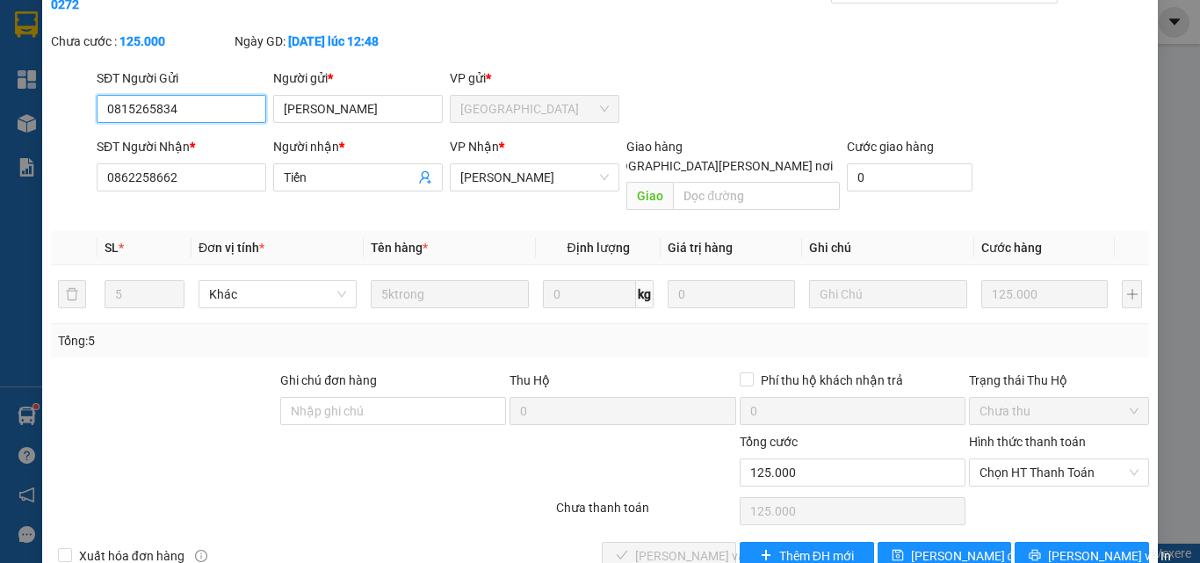
scroll to position [90, 0]
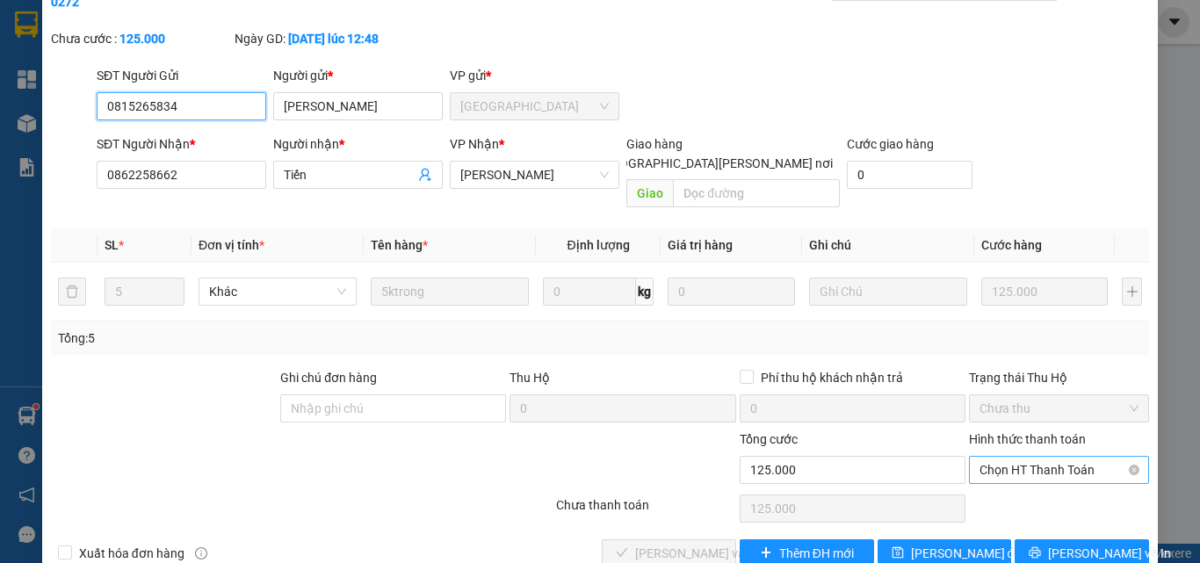
click at [1030, 457] on span "Chọn HT Thanh Toán" at bounding box center [1058, 470] width 159 height 26
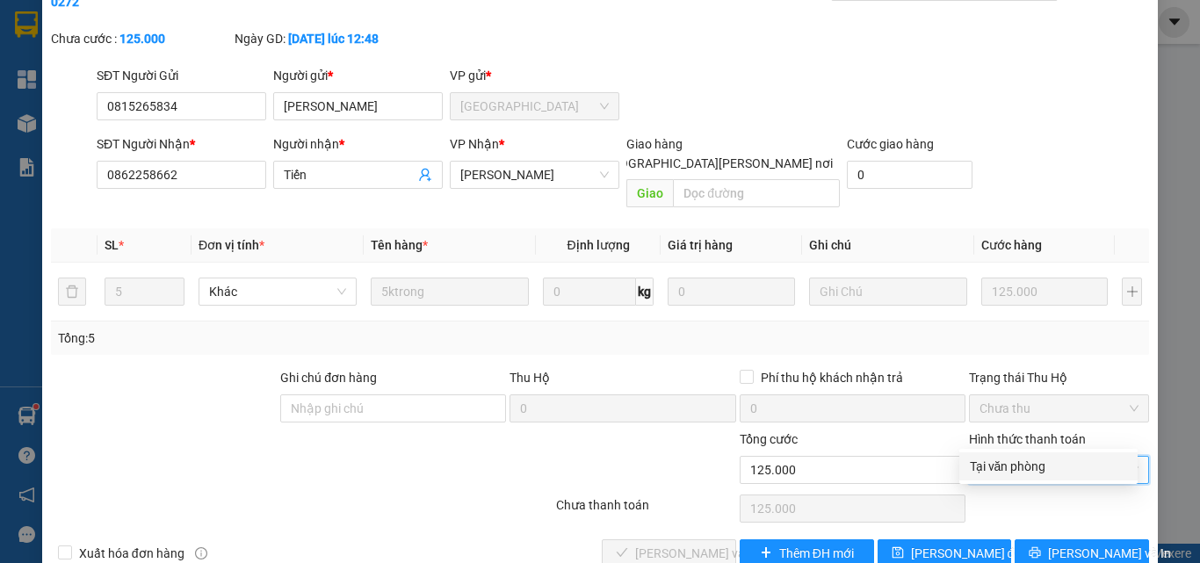
click at [1010, 466] on div "Tại văn phòng" at bounding box center [1048, 466] width 157 height 19
type input "0"
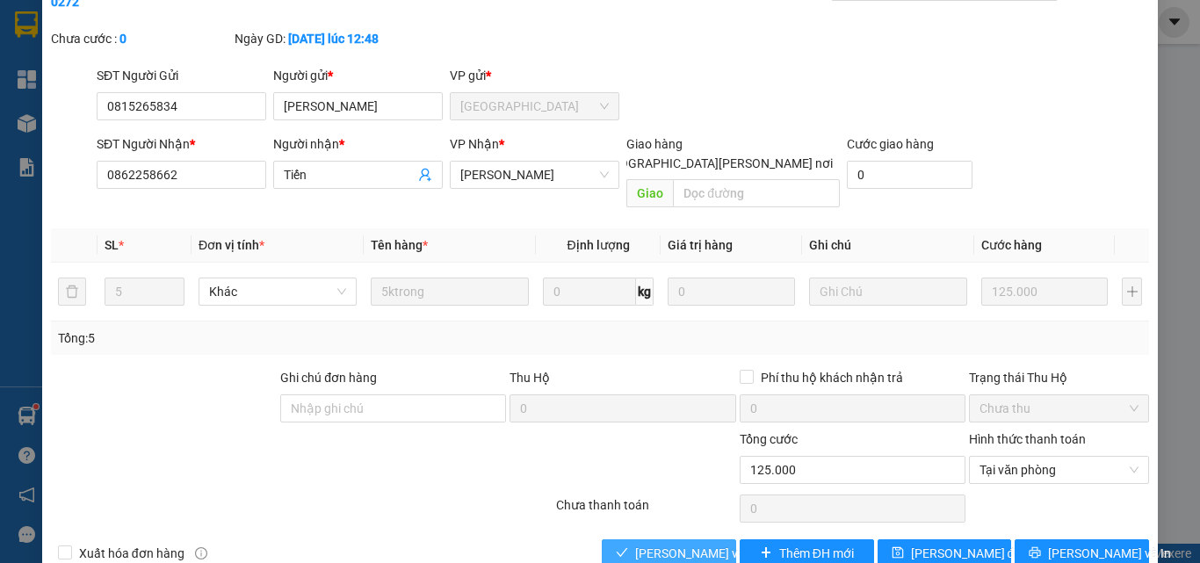
click at [643, 544] on span "[PERSON_NAME] và [PERSON_NAME] hàng" at bounding box center [753, 553] width 237 height 19
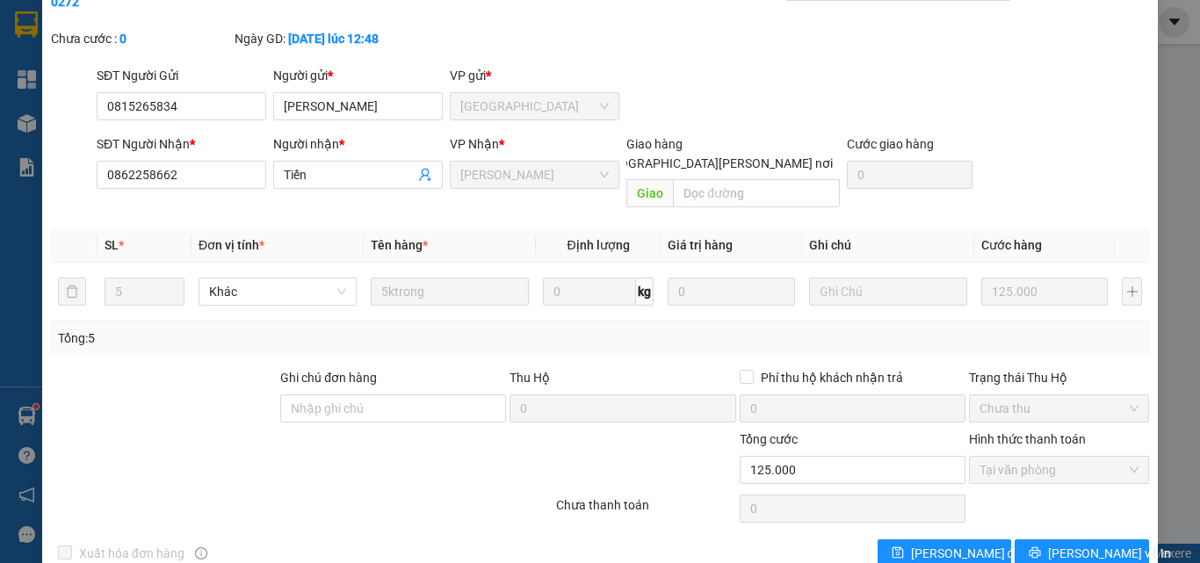
scroll to position [0, 0]
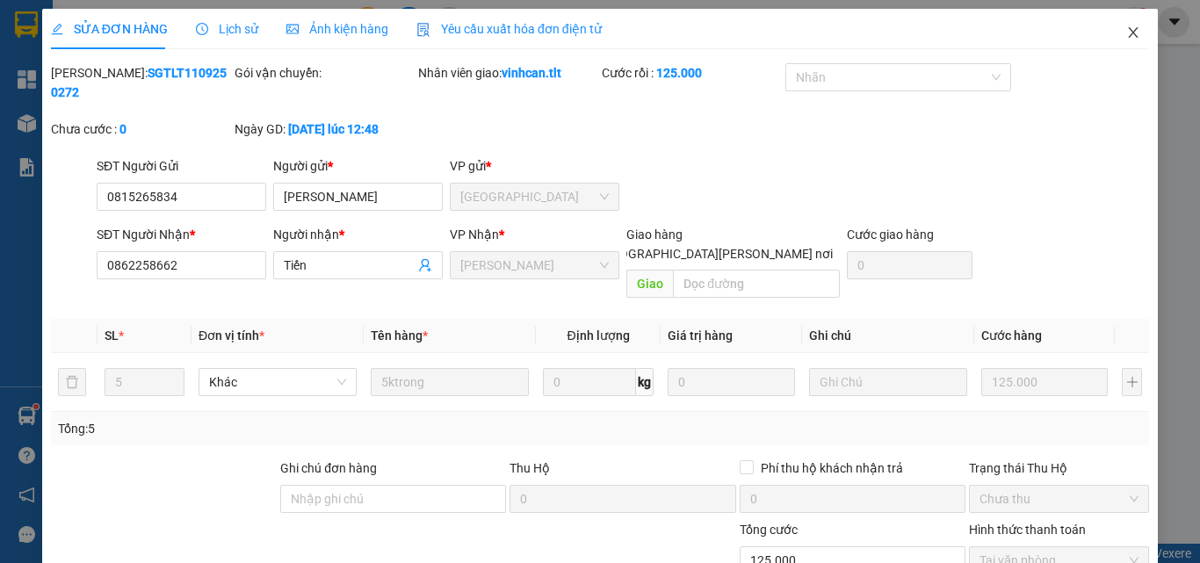
click at [1129, 35] on icon "close" at bounding box center [1134, 32] width 10 height 11
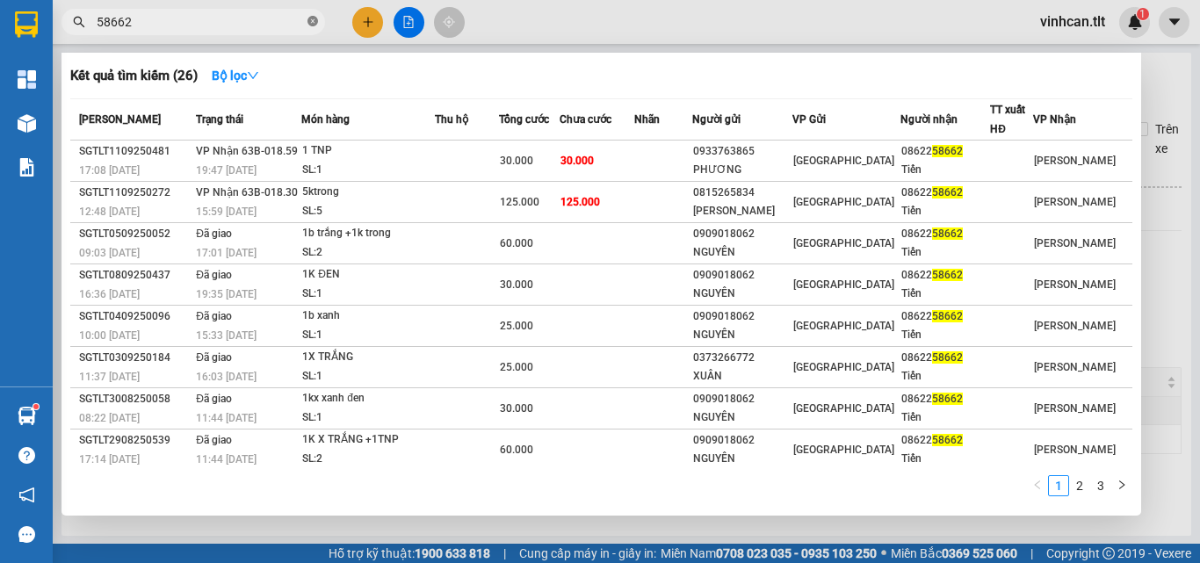
drag, startPoint x: 314, startPoint y: 20, endPoint x: 299, endPoint y: 28, distance: 17.7
click at [314, 21] on icon "close-circle" at bounding box center [312, 21] width 11 height 11
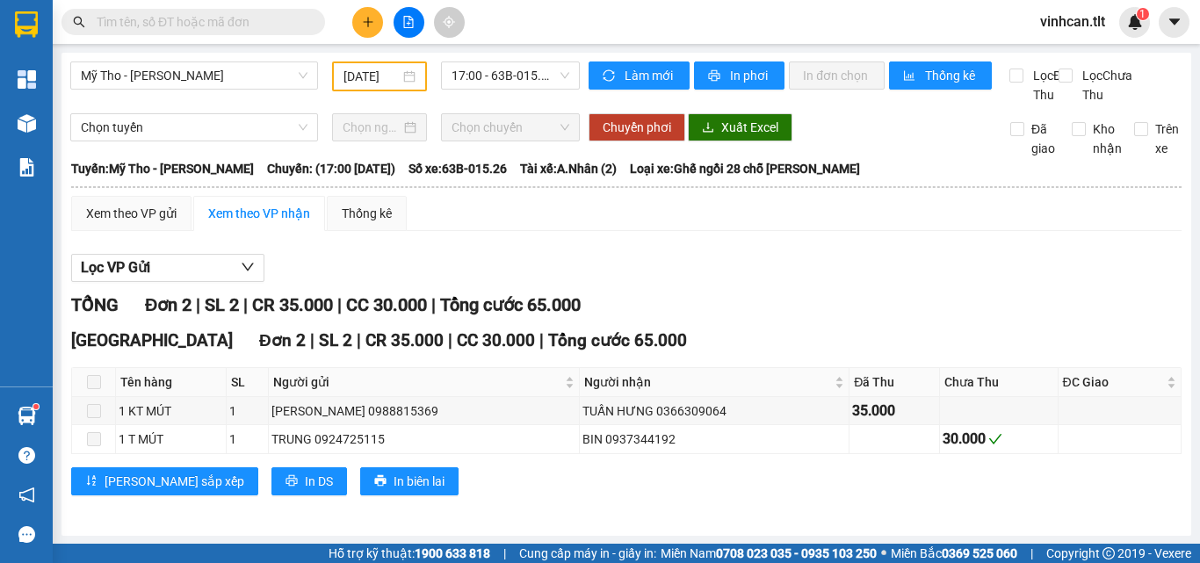
click at [285, 28] on input "text" at bounding box center [200, 21] width 207 height 19
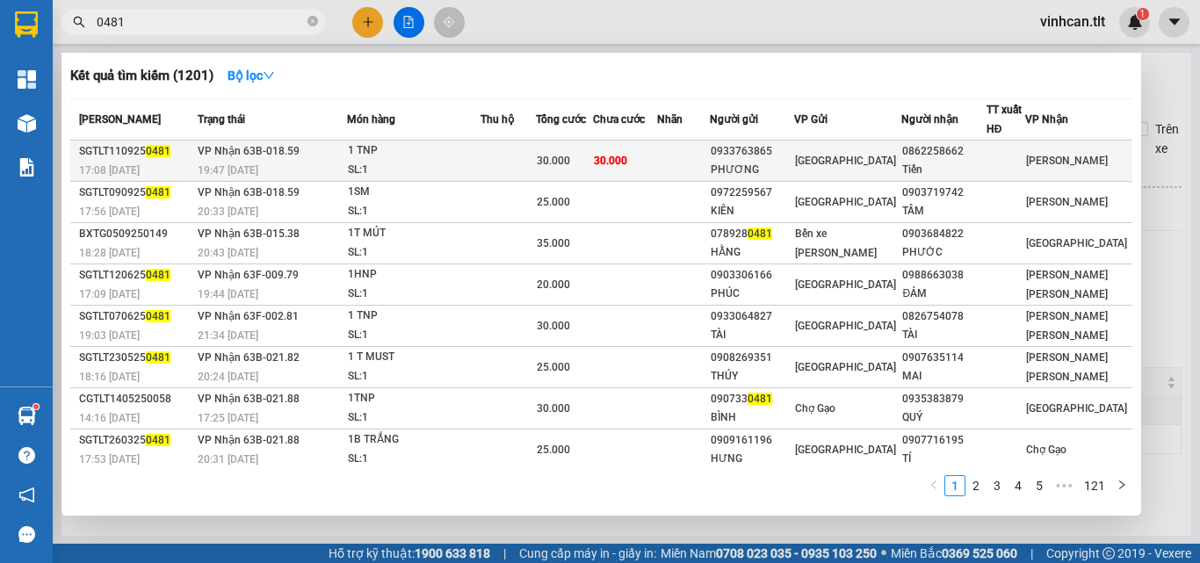
type input "0481"
click at [774, 159] on div "0933763865" at bounding box center [752, 151] width 83 height 18
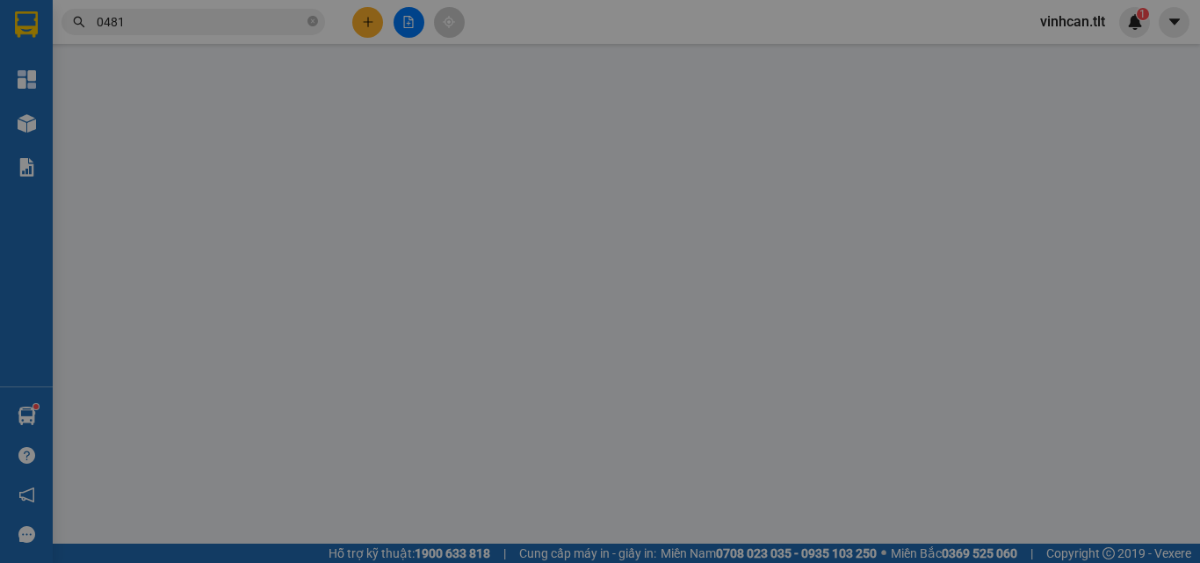
type input "0933763865"
type input "PHƯƠNG"
type input "0862258662"
type input "Tiến"
type input "30.000"
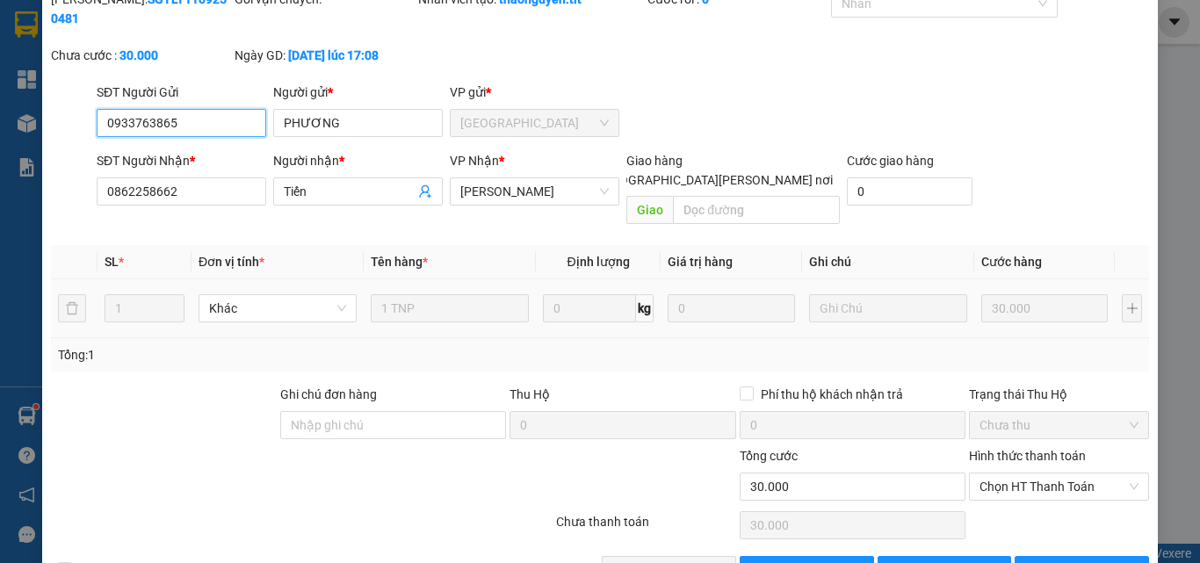
scroll to position [90, 0]
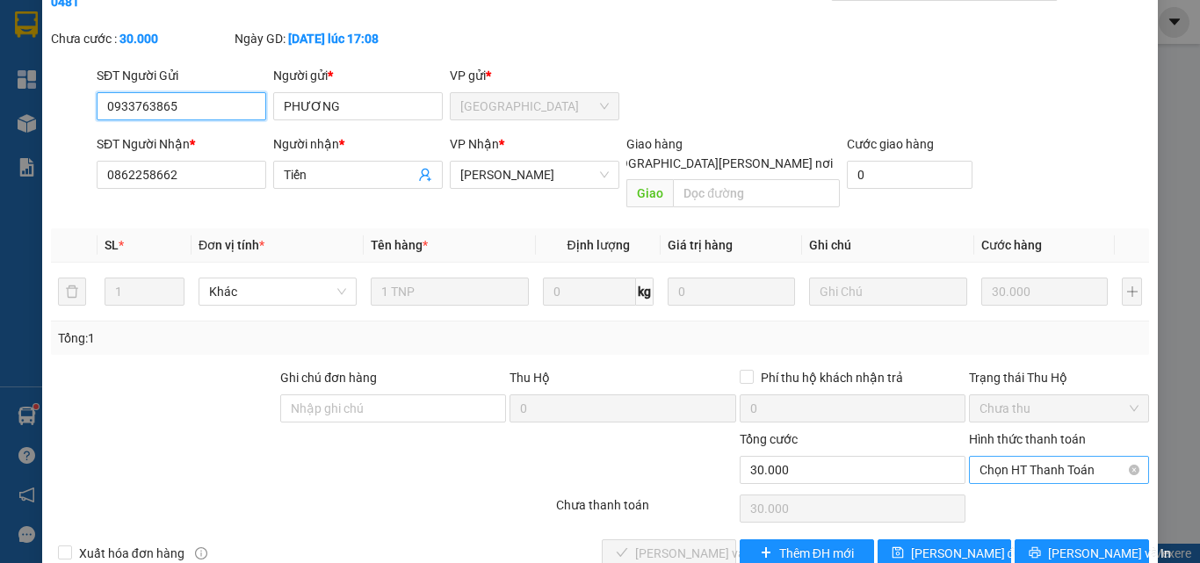
click at [994, 457] on span "Chọn HT Thanh Toán" at bounding box center [1058, 470] width 159 height 26
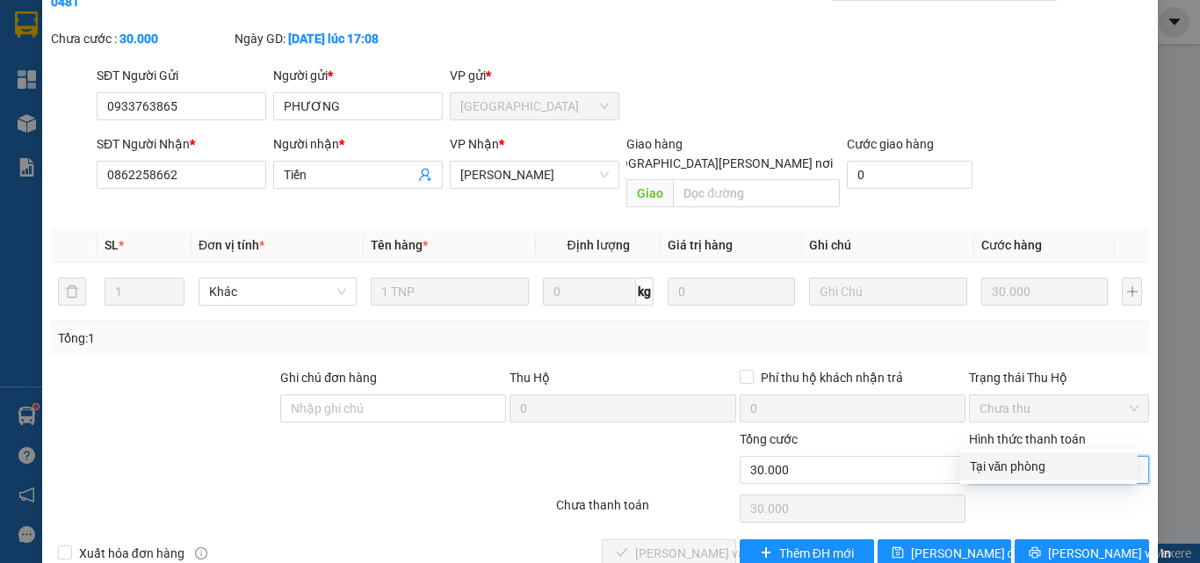
click at [1004, 469] on div "Tại văn phòng" at bounding box center [1048, 466] width 157 height 19
type input "0"
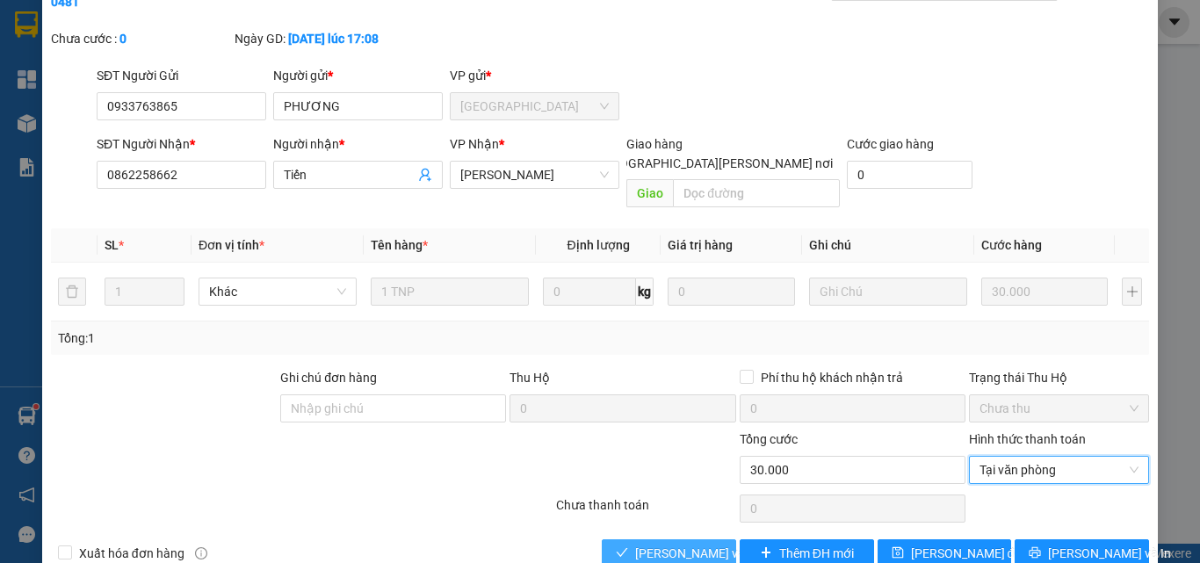
click at [697, 544] on span "[PERSON_NAME] và [PERSON_NAME] hàng" at bounding box center [753, 553] width 237 height 19
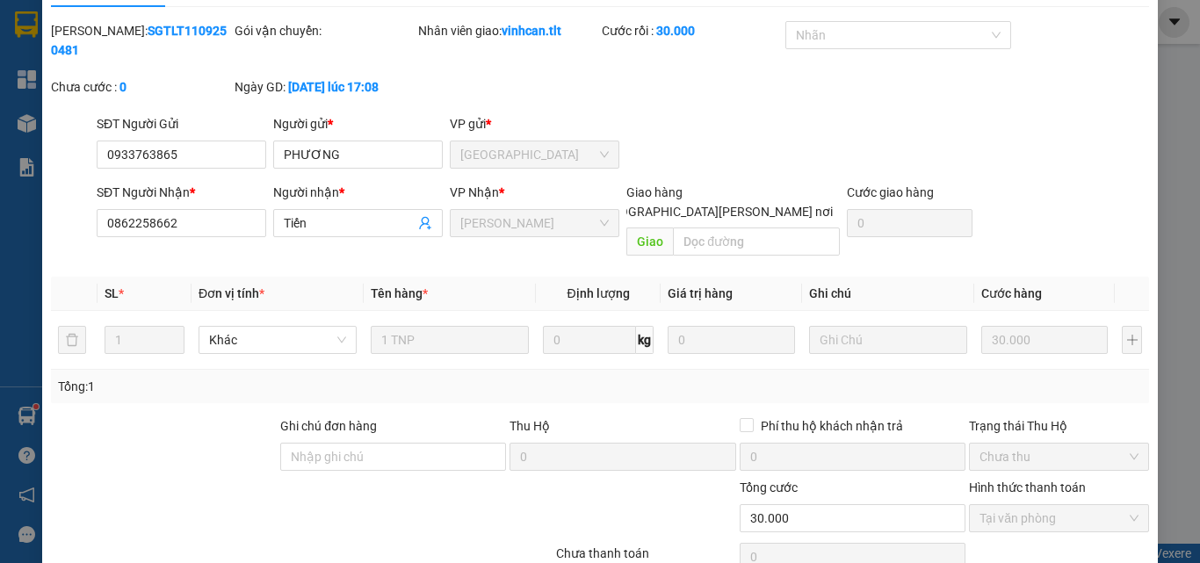
scroll to position [0, 0]
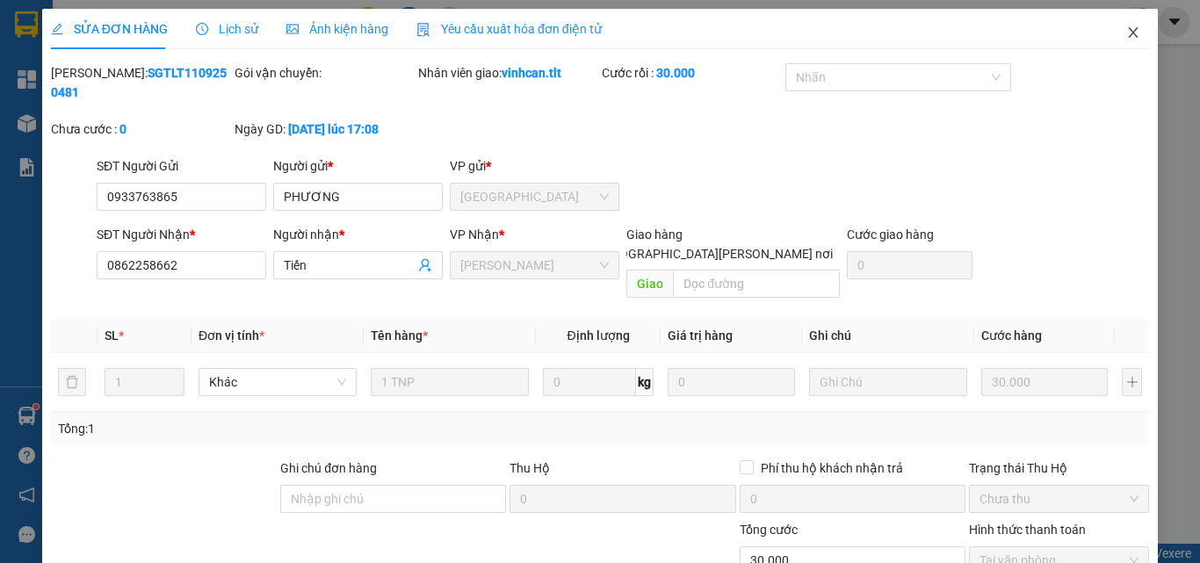
click at [1129, 32] on icon "close" at bounding box center [1134, 32] width 10 height 11
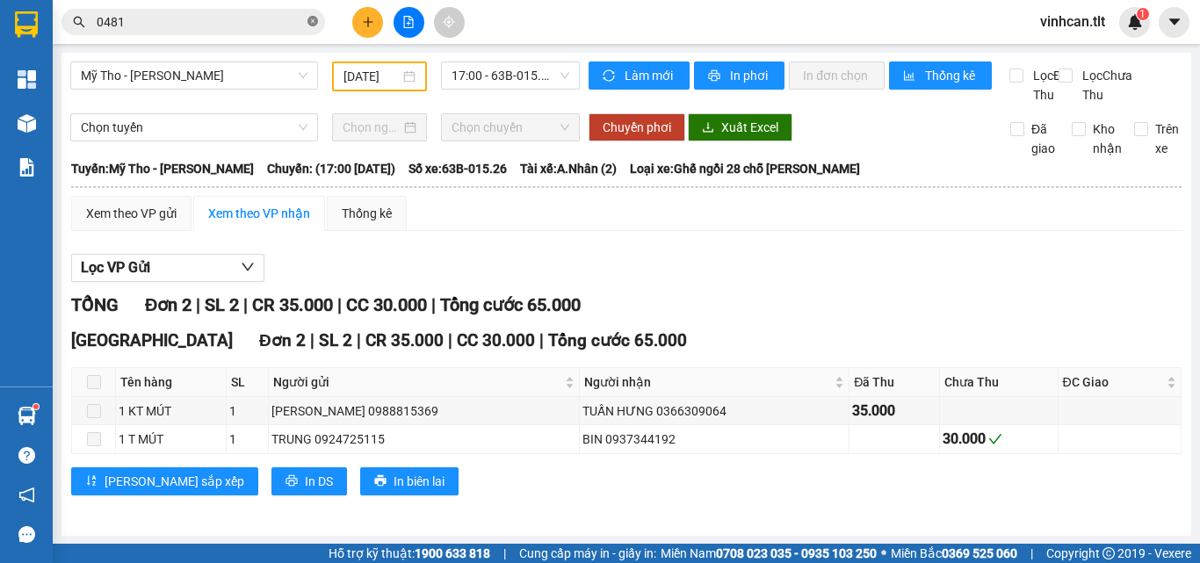
click at [311, 22] on icon "close-circle" at bounding box center [312, 21] width 11 height 11
click at [289, 26] on input "text" at bounding box center [200, 21] width 207 height 19
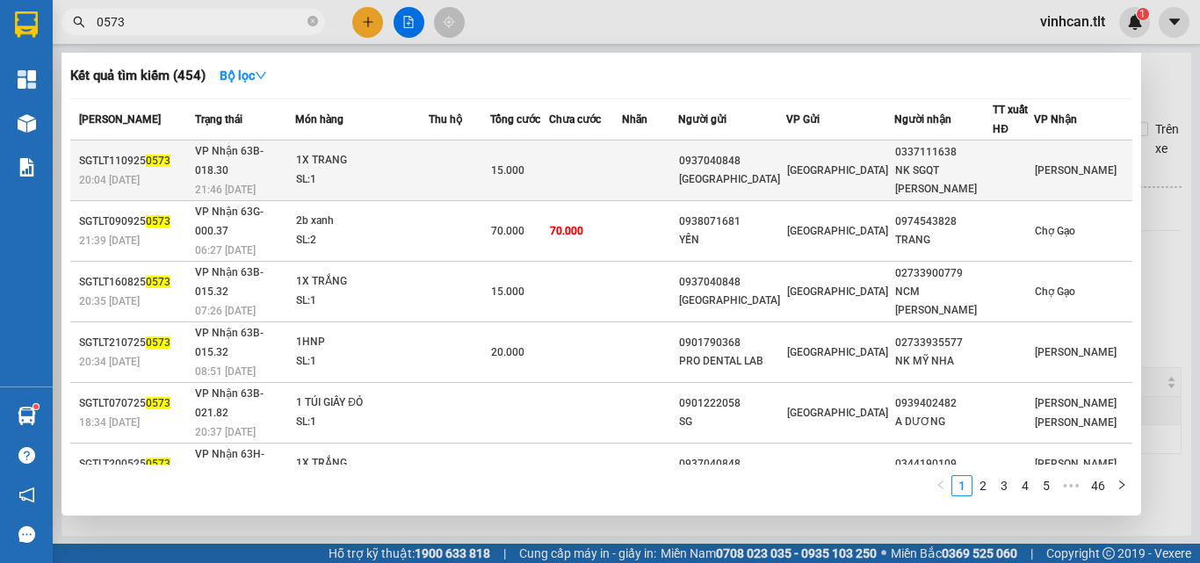
type input "0573"
click at [744, 159] on div "0937040848" at bounding box center [732, 161] width 106 height 18
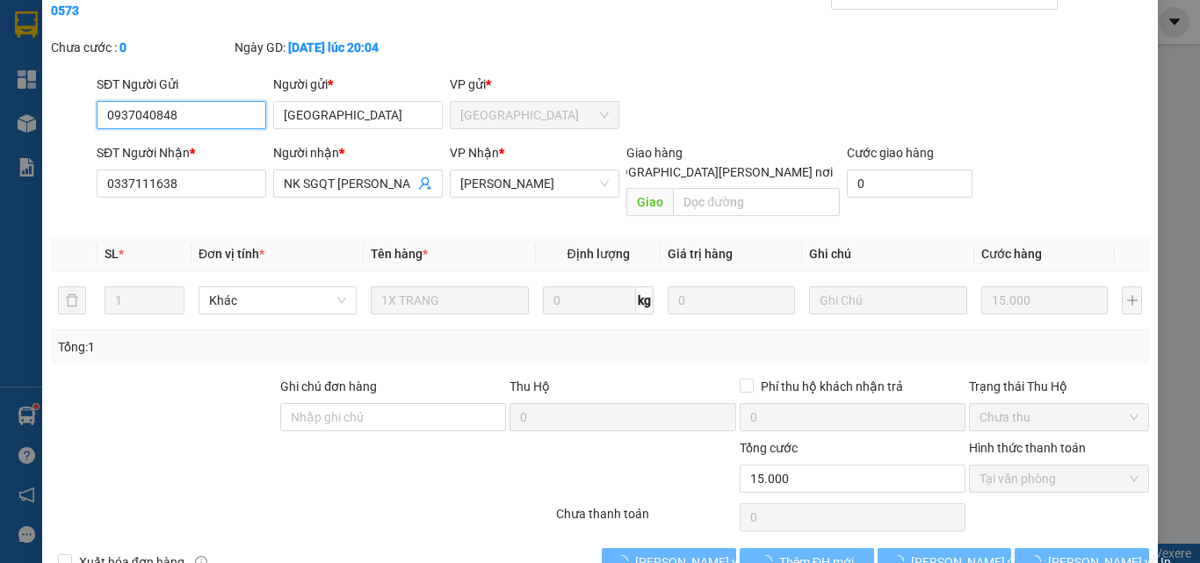
scroll to position [90, 0]
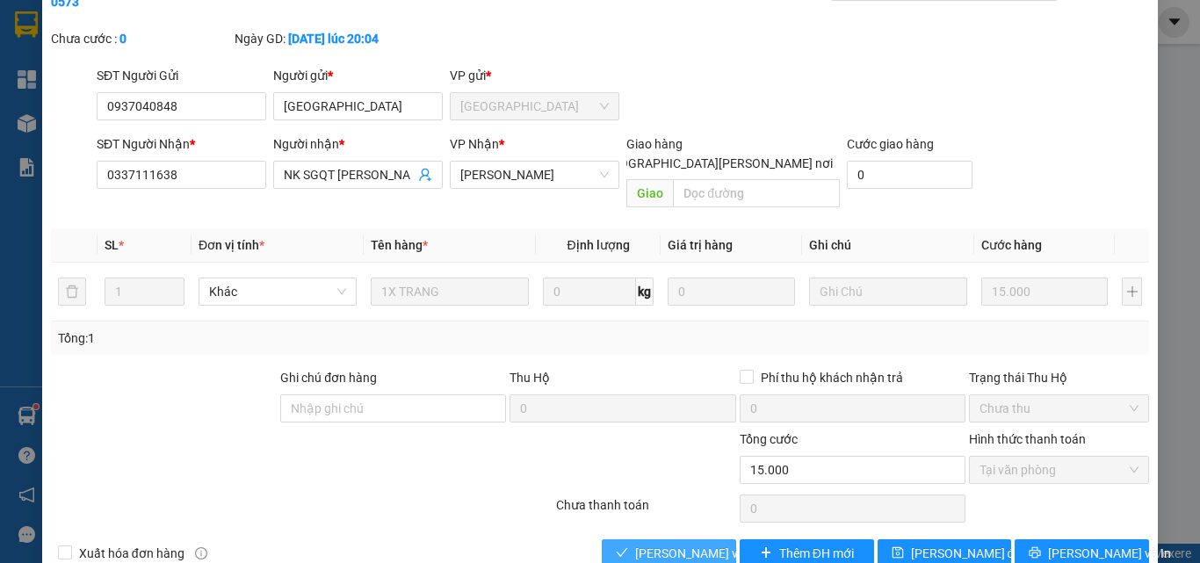
click at [693, 544] on span "[PERSON_NAME] và [PERSON_NAME] hàng" at bounding box center [753, 553] width 237 height 19
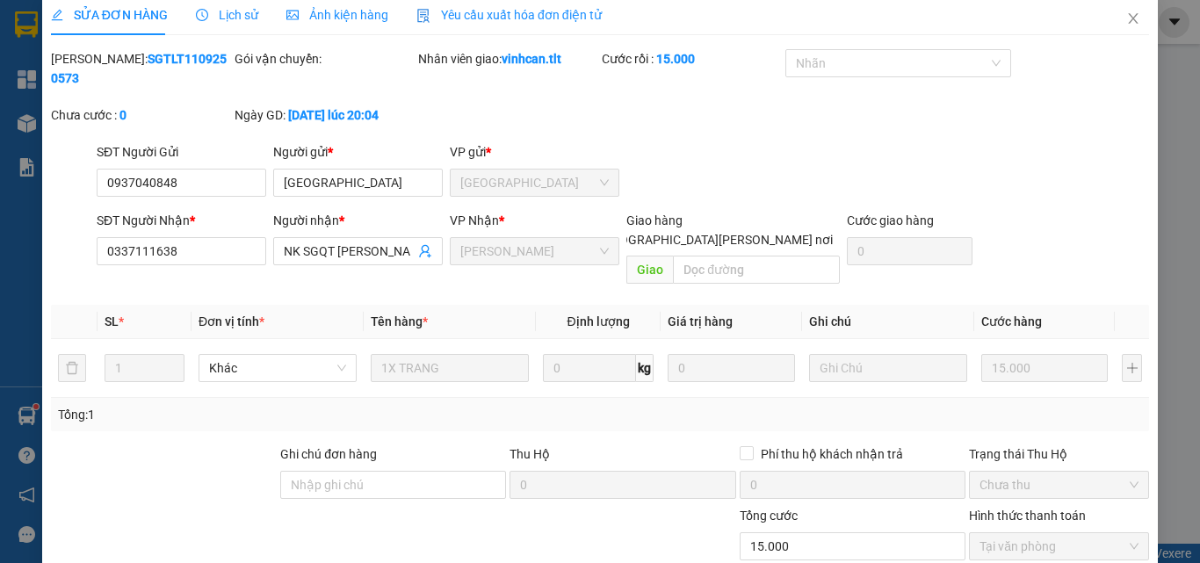
scroll to position [0, 0]
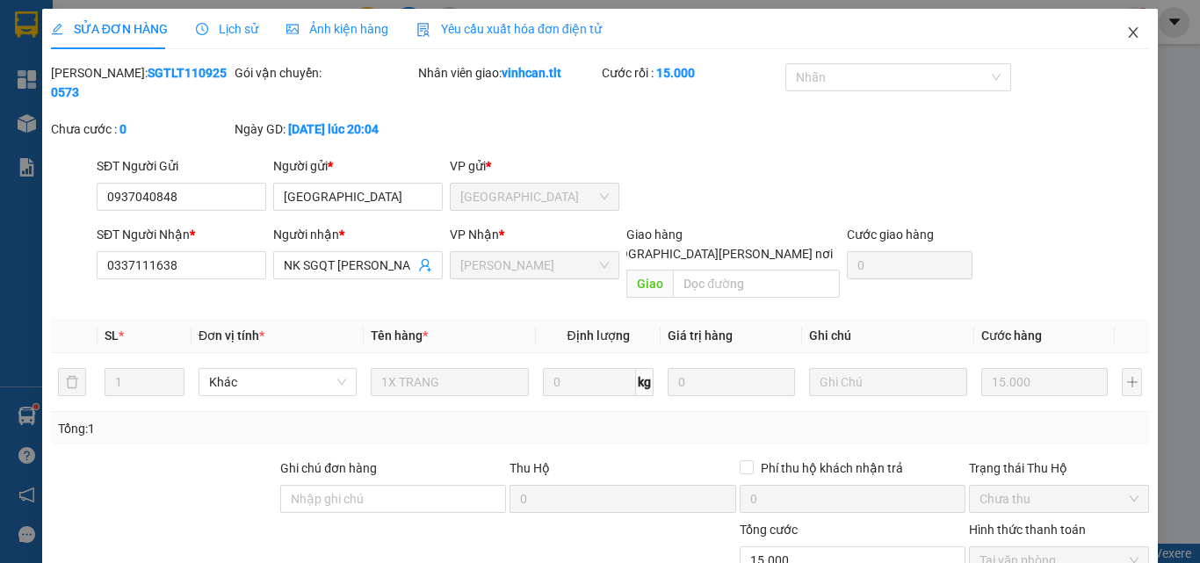
click at [1126, 30] on icon "close" at bounding box center [1133, 32] width 14 height 14
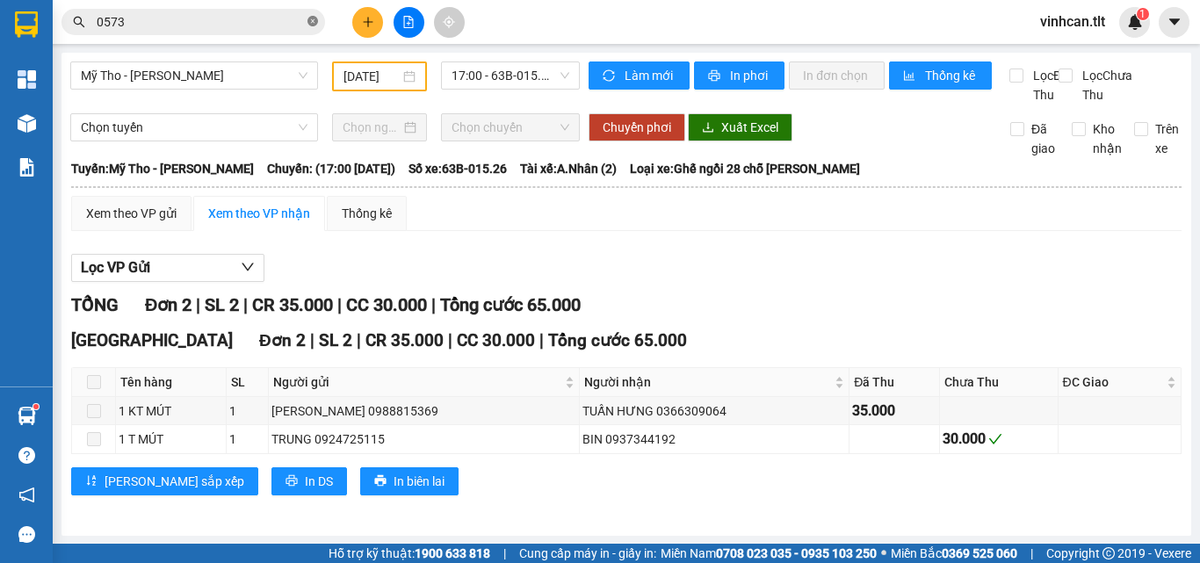
click at [313, 25] on icon "close-circle" at bounding box center [312, 21] width 11 height 11
click at [278, 25] on input "text" at bounding box center [200, 21] width 207 height 19
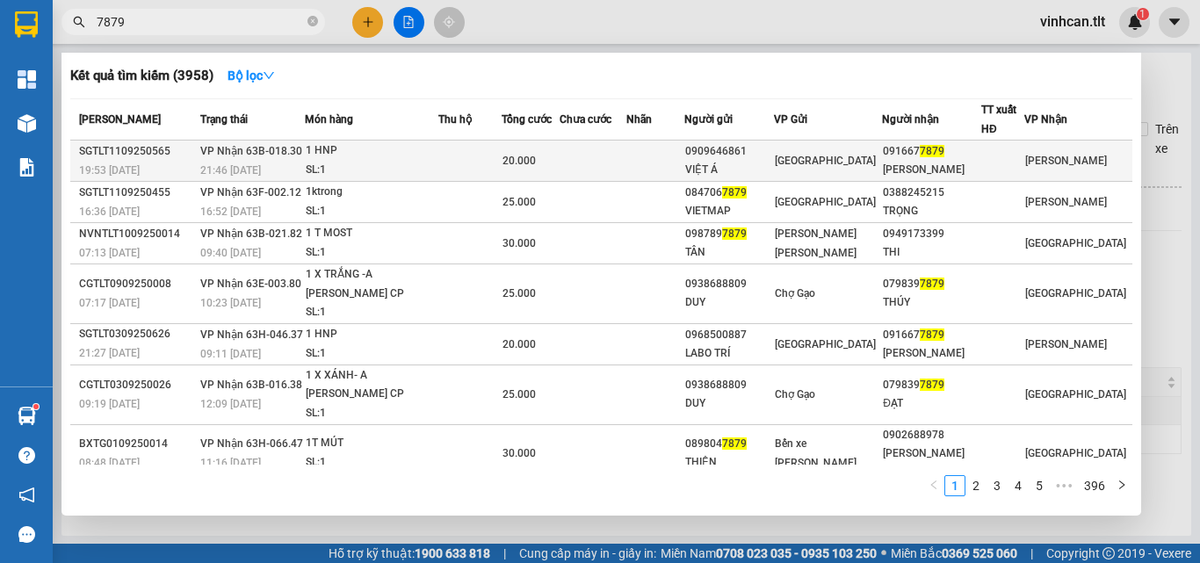
type input "7879"
click at [769, 148] on div "0909646861" at bounding box center [729, 151] width 88 height 18
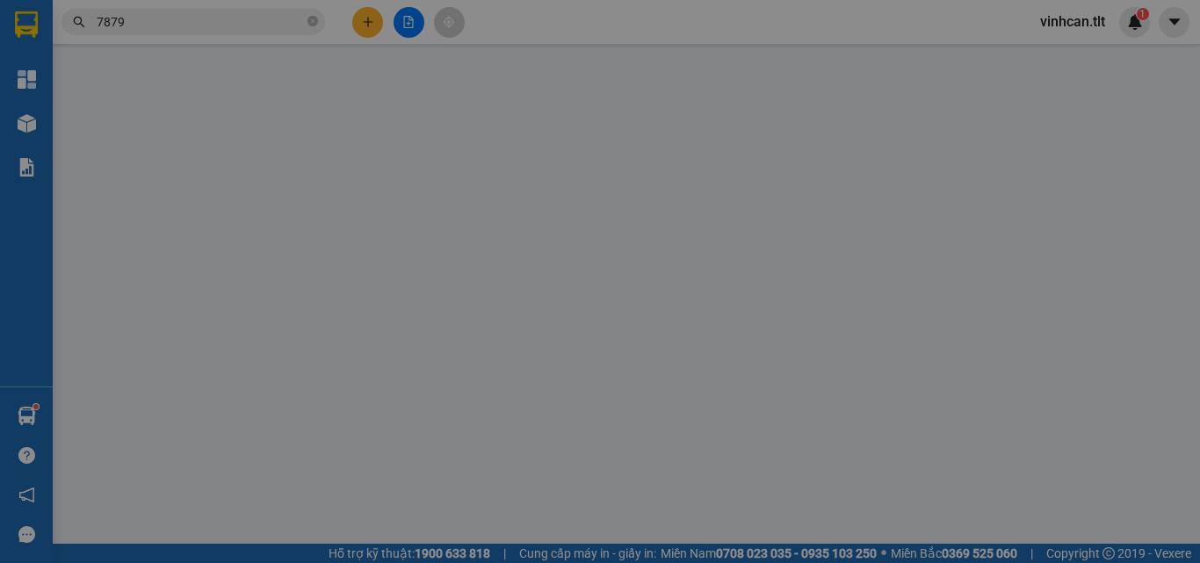
type input "0909646861"
type input "VIỆT Á"
type input "0916677879"
type input "[PERSON_NAME]"
type input "20.000"
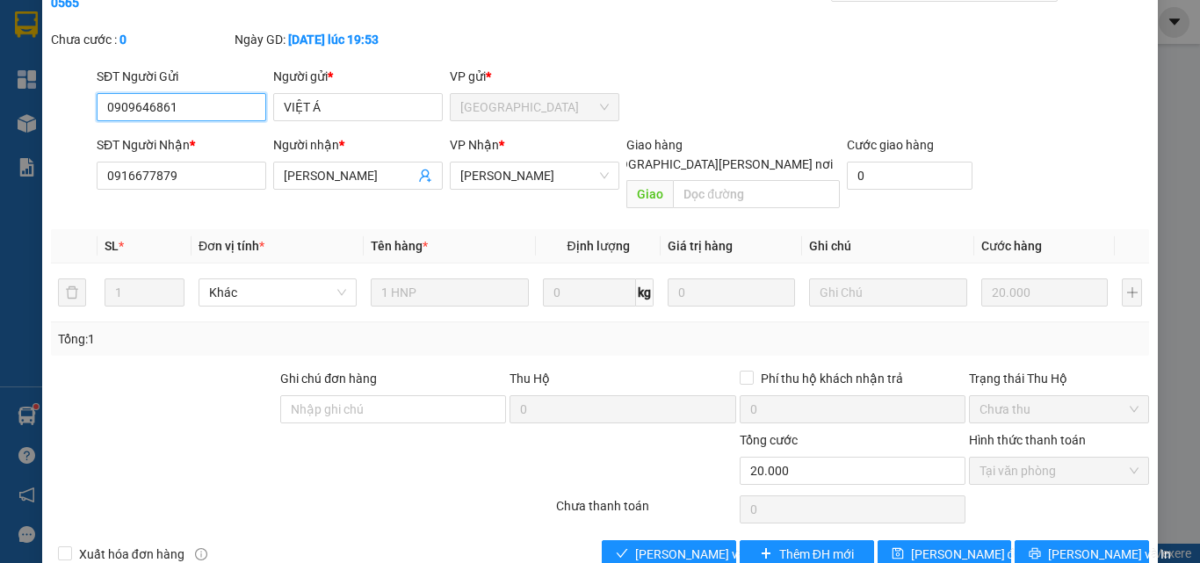
scroll to position [90, 0]
click at [704, 544] on span "[PERSON_NAME] và [PERSON_NAME] hàng" at bounding box center [753, 553] width 237 height 19
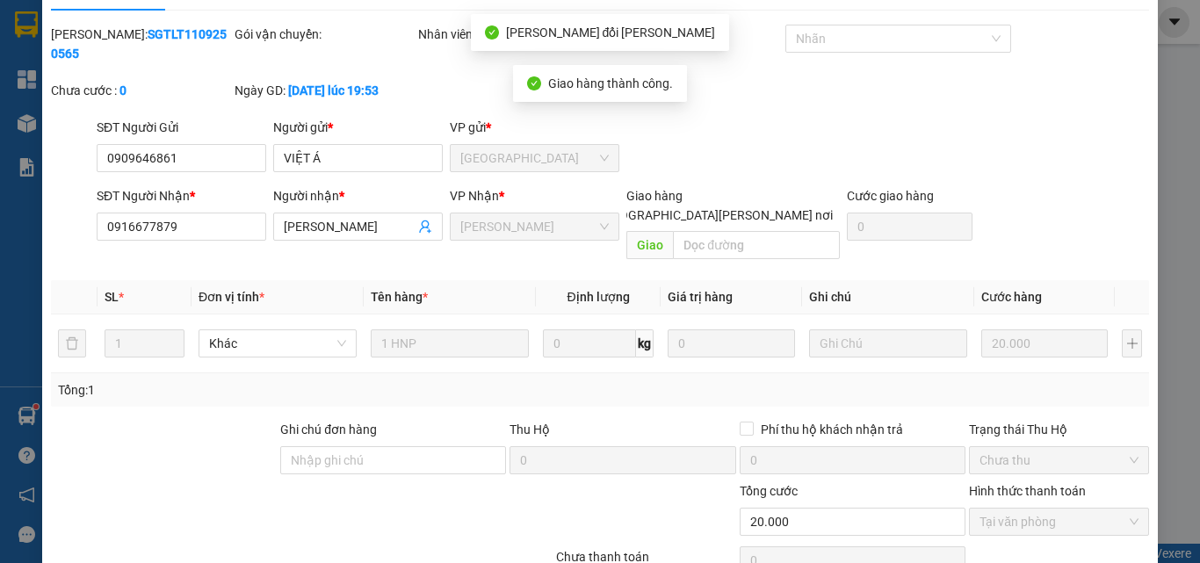
scroll to position [0, 0]
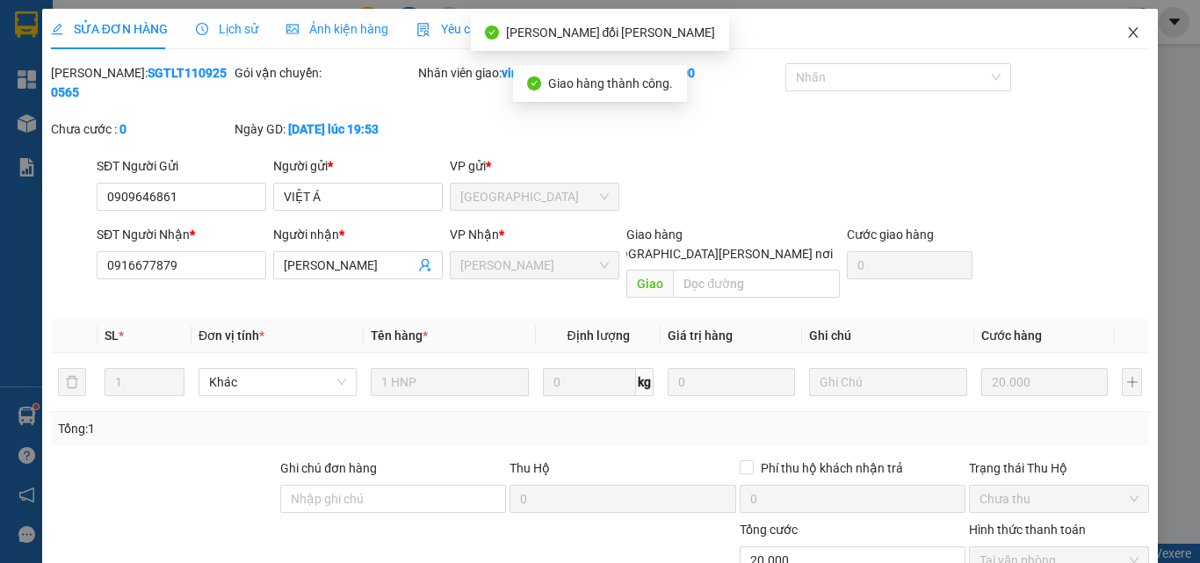
click at [1129, 29] on icon "close" at bounding box center [1134, 32] width 10 height 11
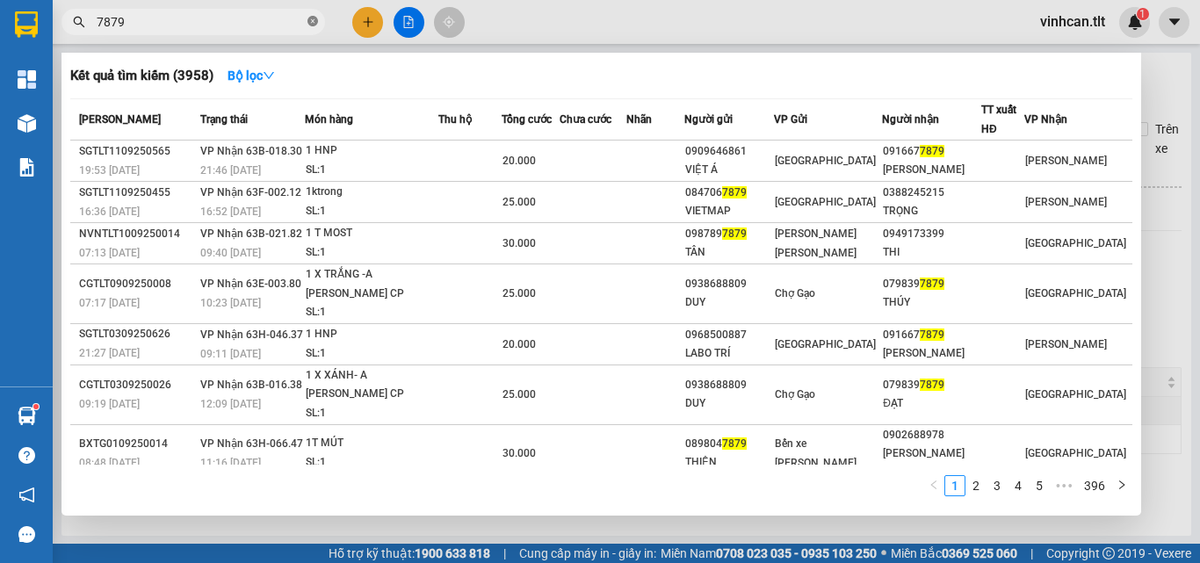
click at [311, 19] on icon "close-circle" at bounding box center [312, 21] width 11 height 11
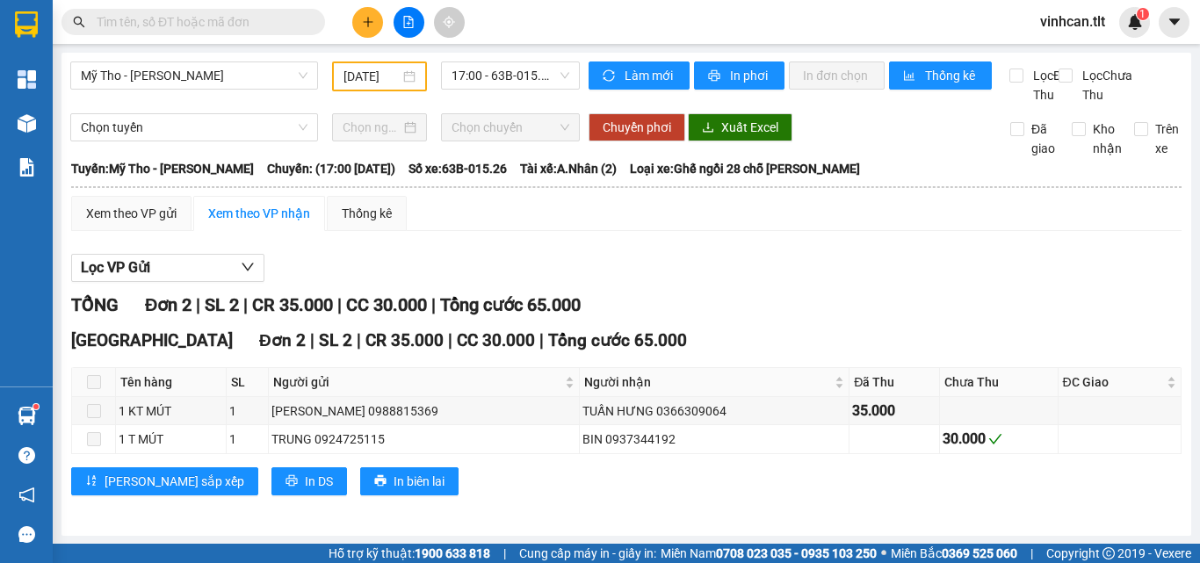
click at [267, 27] on input "text" at bounding box center [200, 21] width 207 height 19
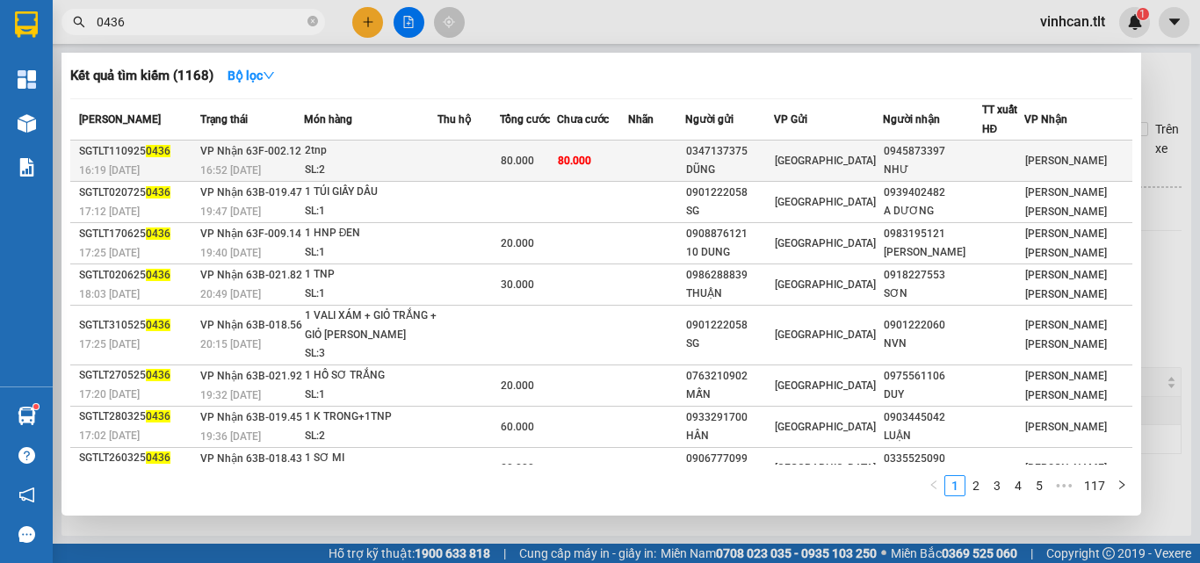
type input "0436"
click at [749, 153] on div "0347137375" at bounding box center [729, 151] width 87 height 18
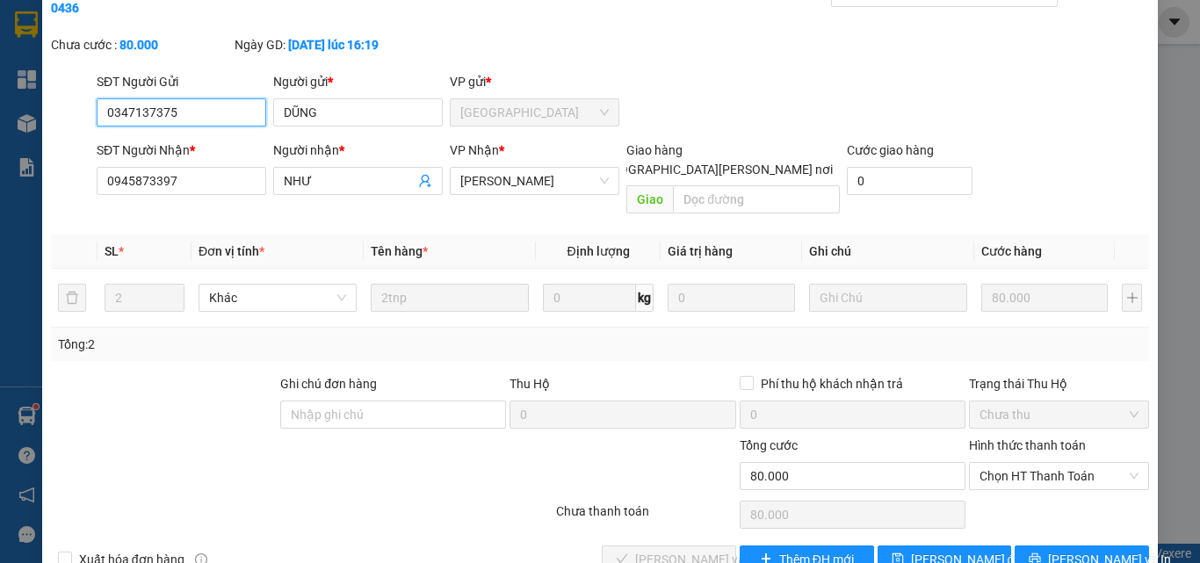
scroll to position [90, 0]
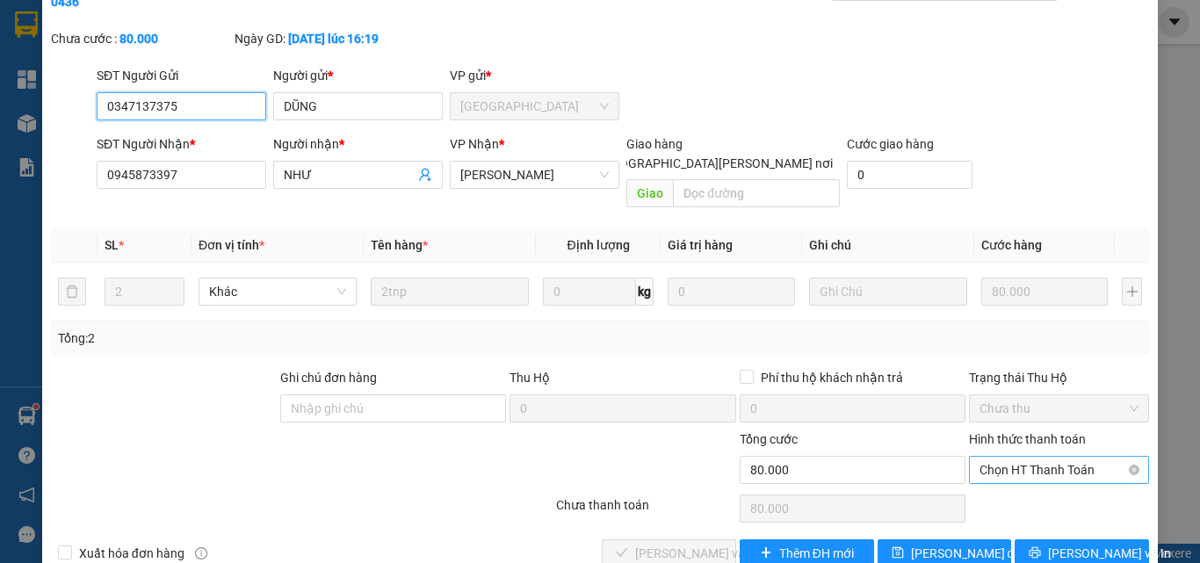
click at [1016, 457] on span "Chọn HT Thanh Toán" at bounding box center [1058, 470] width 159 height 26
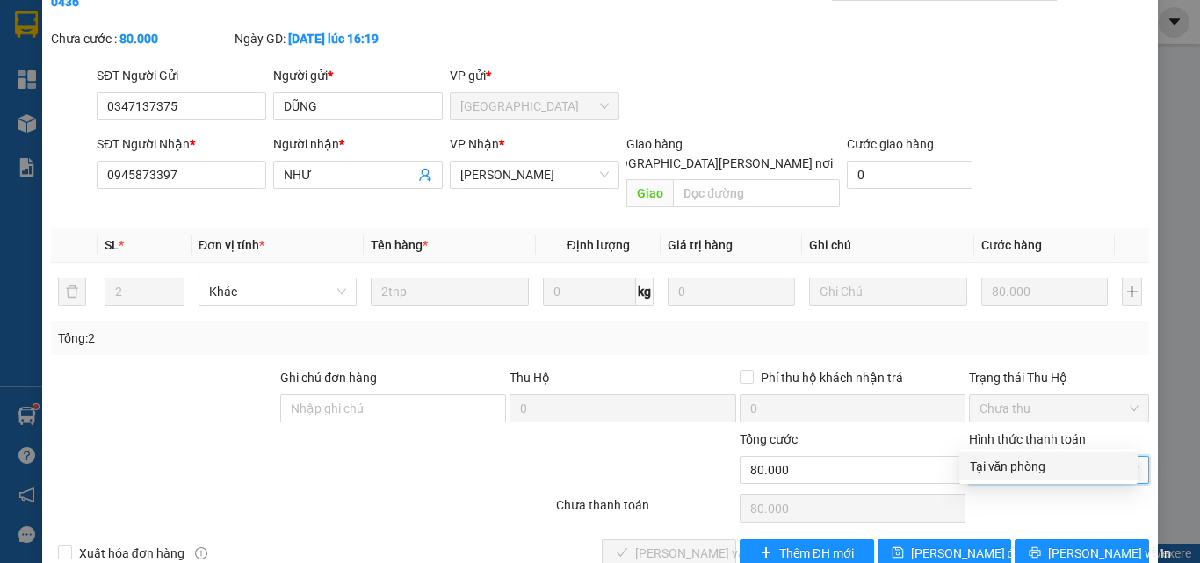
click at [1014, 465] on div "Tại văn phòng" at bounding box center [1048, 466] width 157 height 19
type input "0"
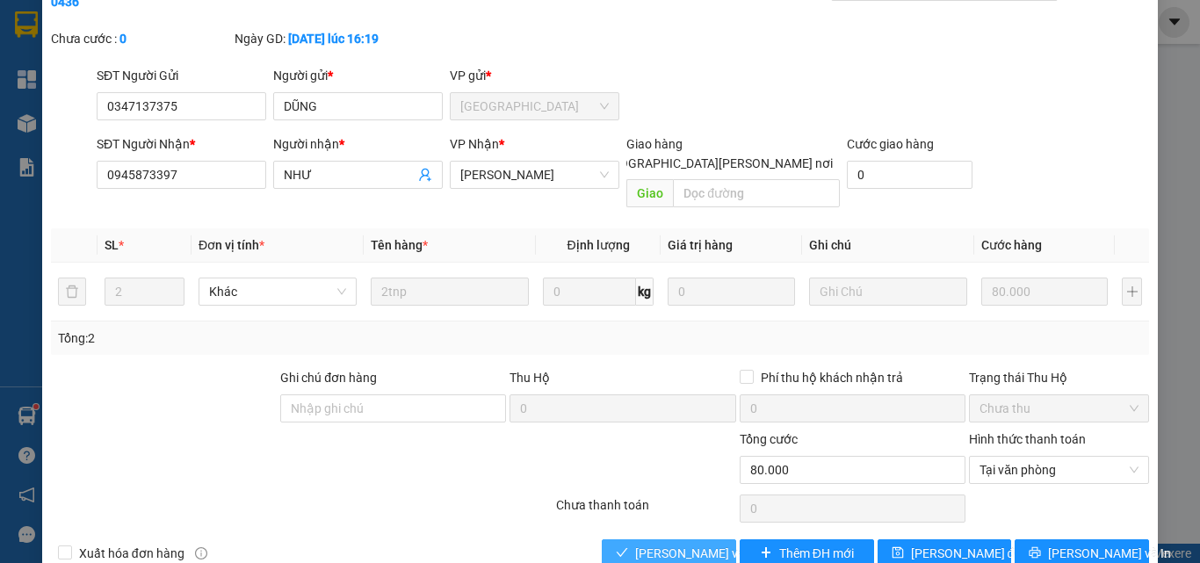
click at [673, 544] on span "[PERSON_NAME] và [PERSON_NAME] hàng" at bounding box center [753, 553] width 237 height 19
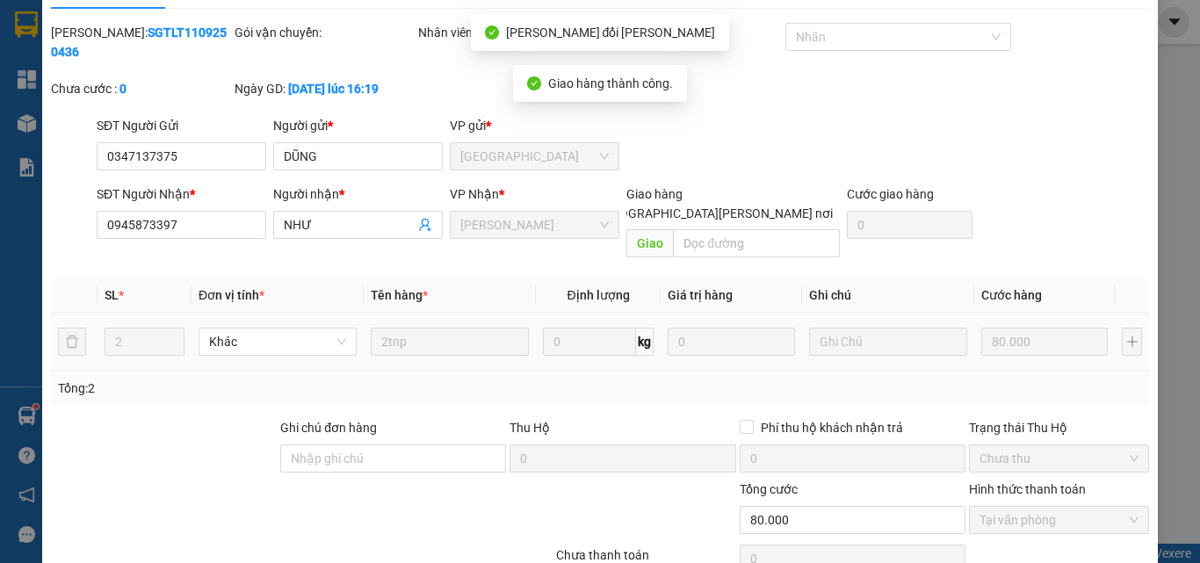
scroll to position [0, 0]
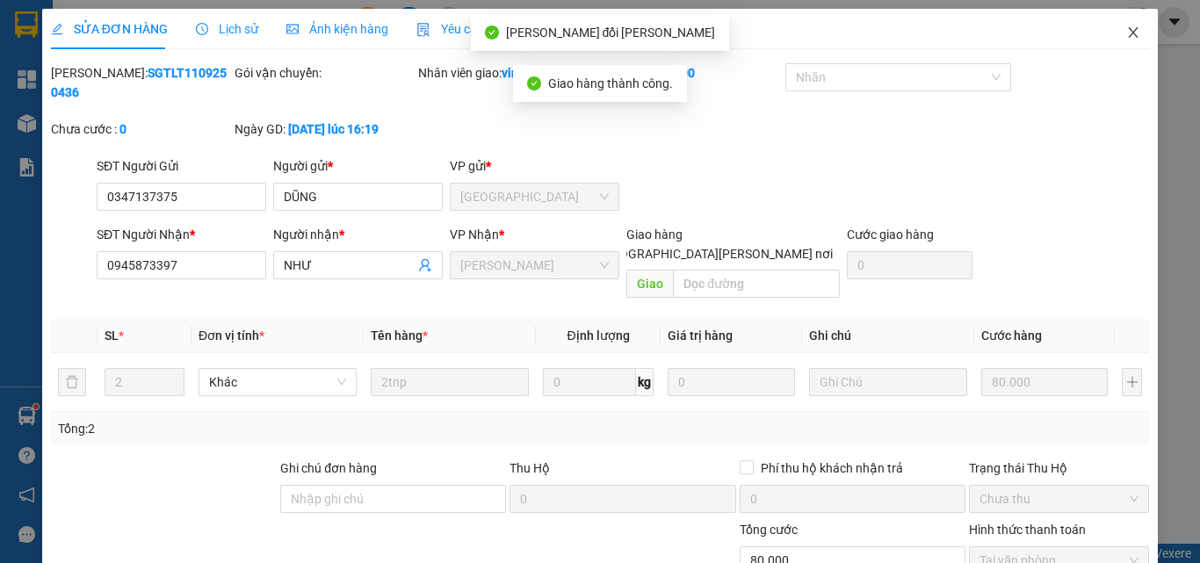
click at [1129, 32] on icon "close" at bounding box center [1134, 32] width 10 height 11
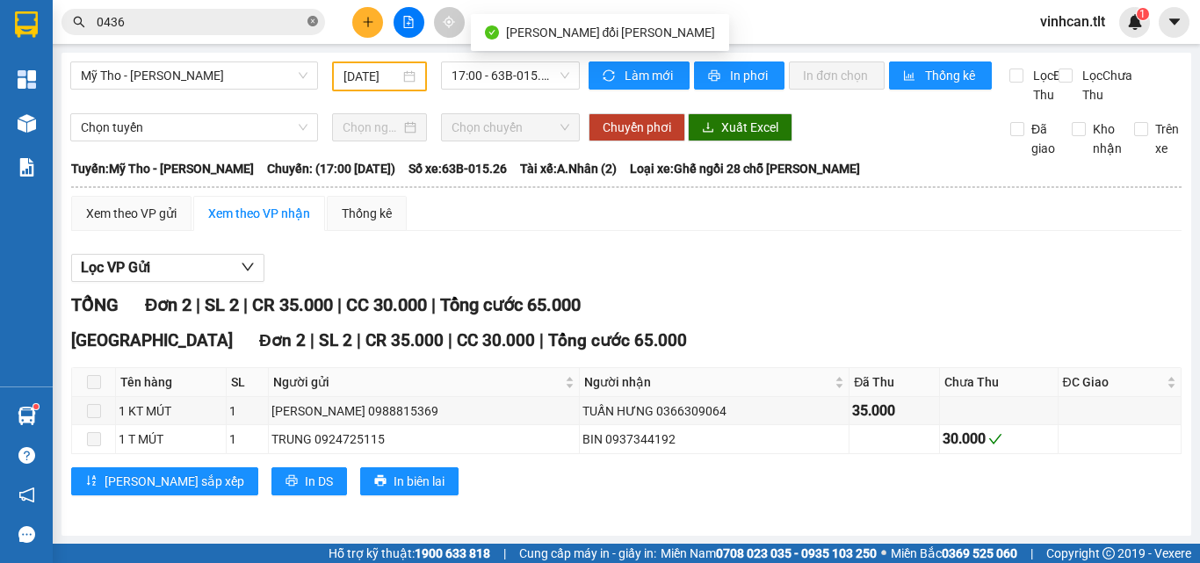
click at [314, 25] on icon "close-circle" at bounding box center [312, 21] width 11 height 11
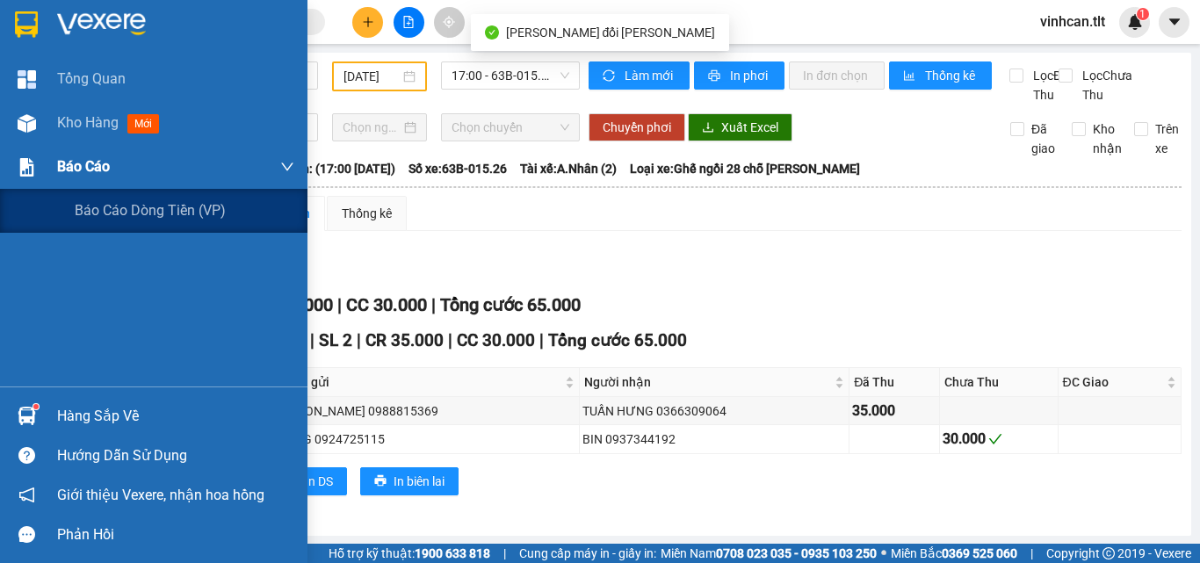
drag, startPoint x: 70, startPoint y: 162, endPoint x: 89, endPoint y: 184, distance: 28.7
click at [74, 166] on span "Báo cáo" at bounding box center [83, 166] width 53 height 22
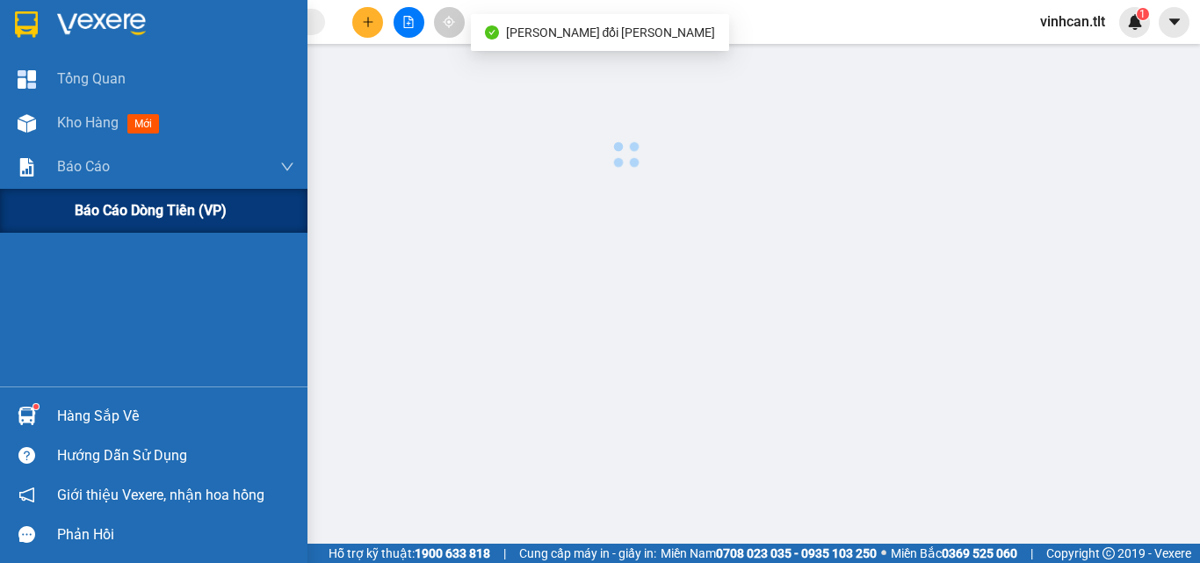
click at [108, 211] on span "Báo cáo dòng tiền (VP)" at bounding box center [151, 210] width 152 height 22
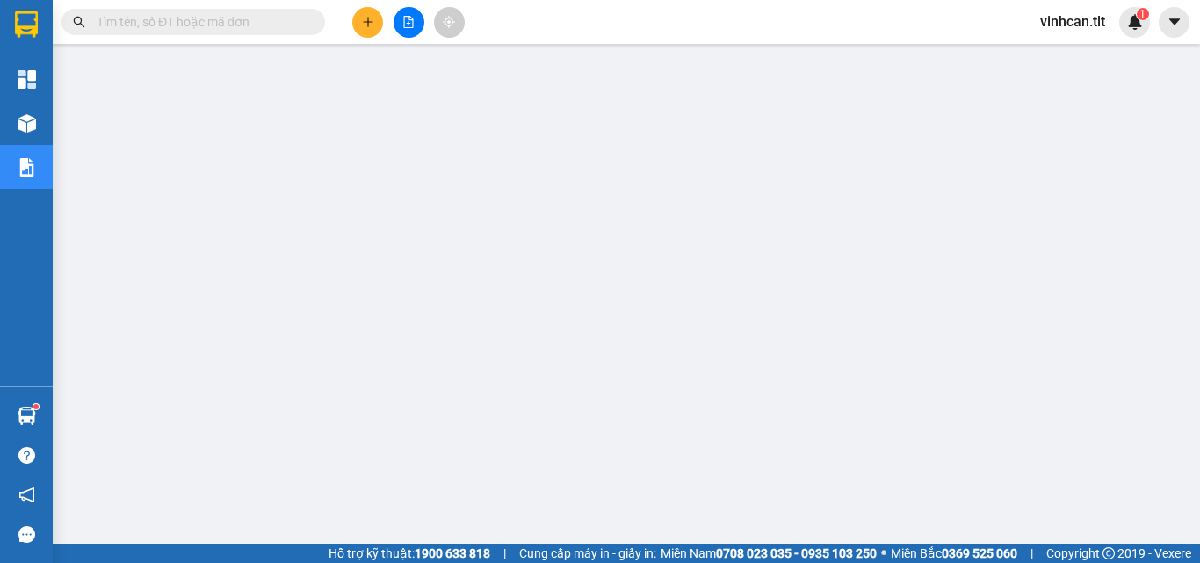
click at [191, 23] on input "text" at bounding box center [200, 21] width 207 height 19
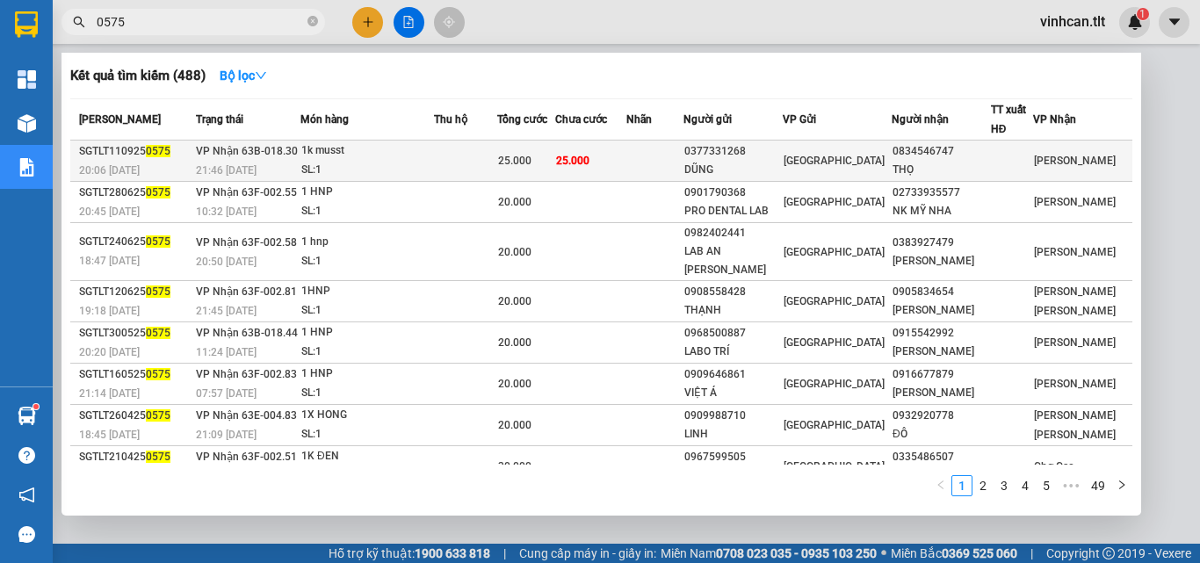
type input "0575"
click at [751, 158] on div "0377331268" at bounding box center [732, 151] width 97 height 18
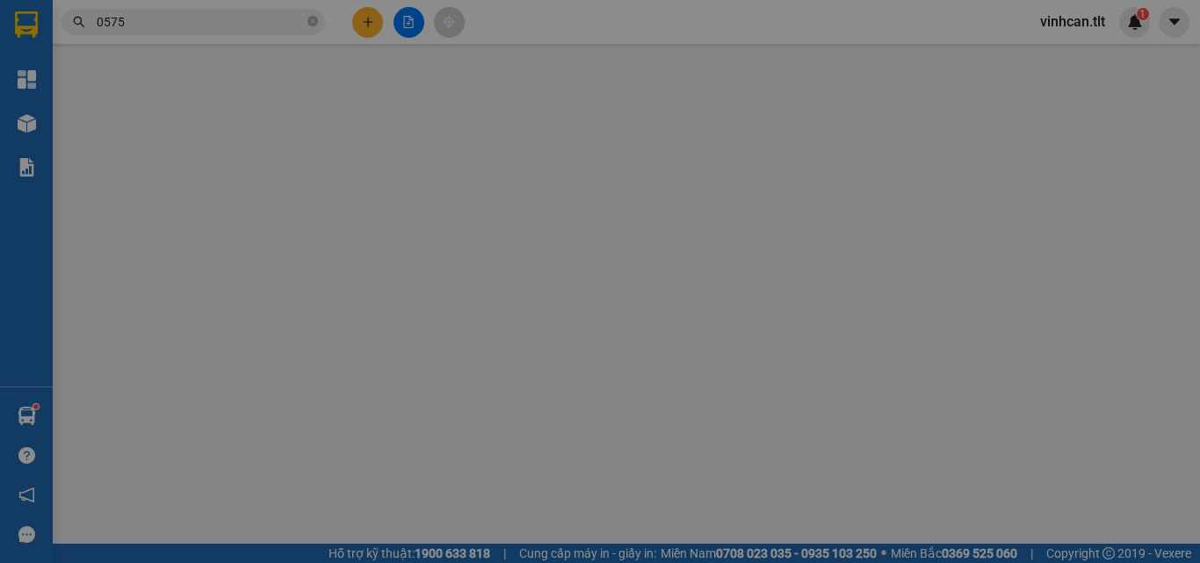
type input "0377331268"
type input "DŨNG"
type input "0834546747"
type input "THỌ"
type input "25.000"
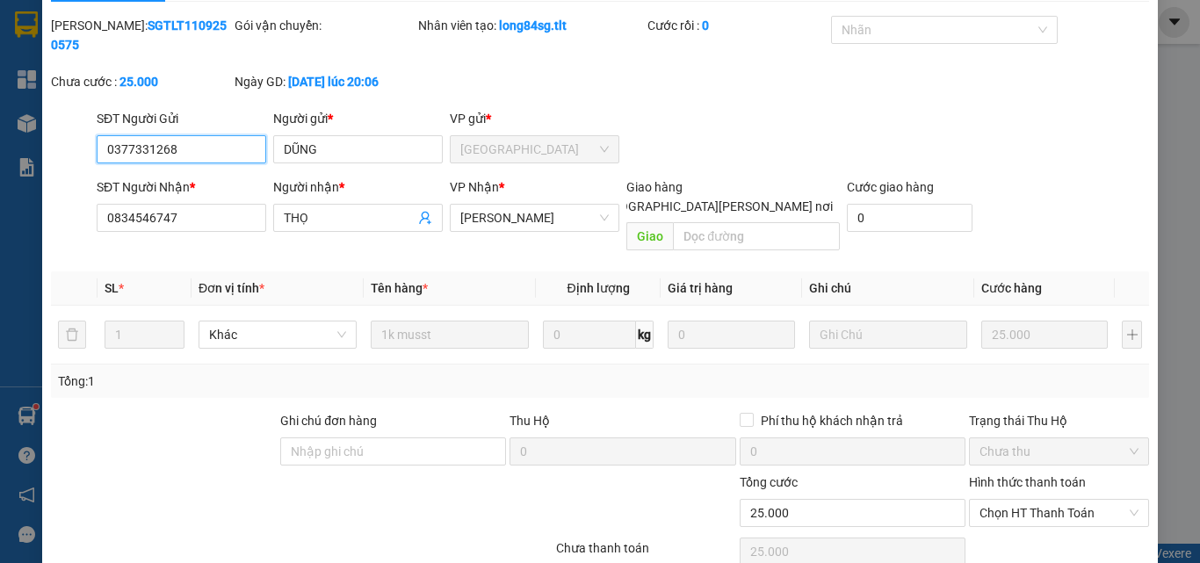
scroll to position [90, 0]
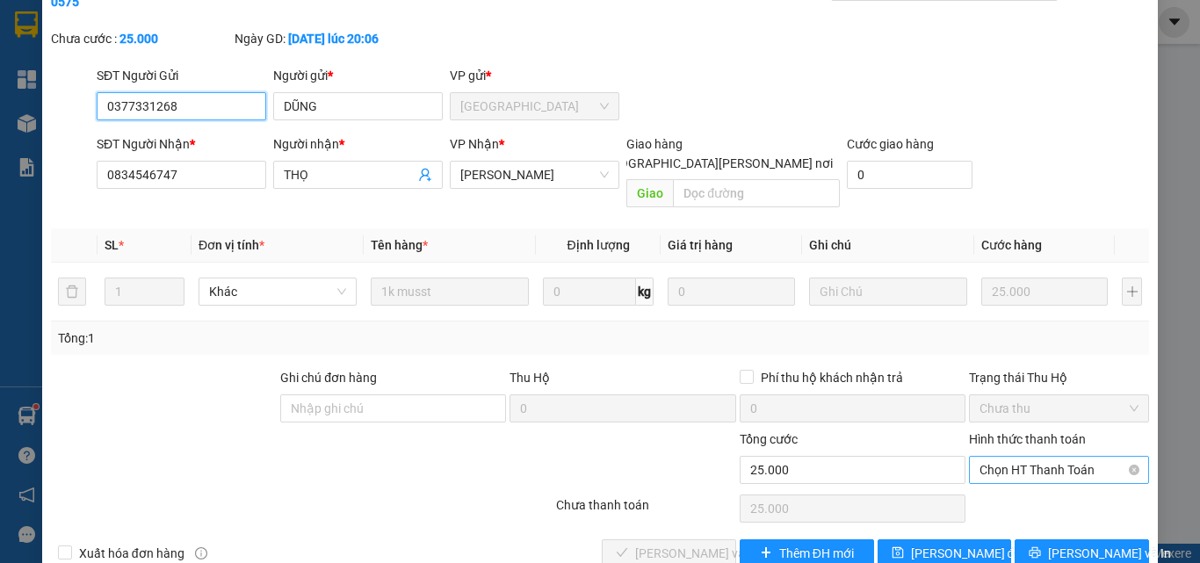
click at [1021, 457] on span "Chọn HT Thanh Toán" at bounding box center [1058, 470] width 159 height 26
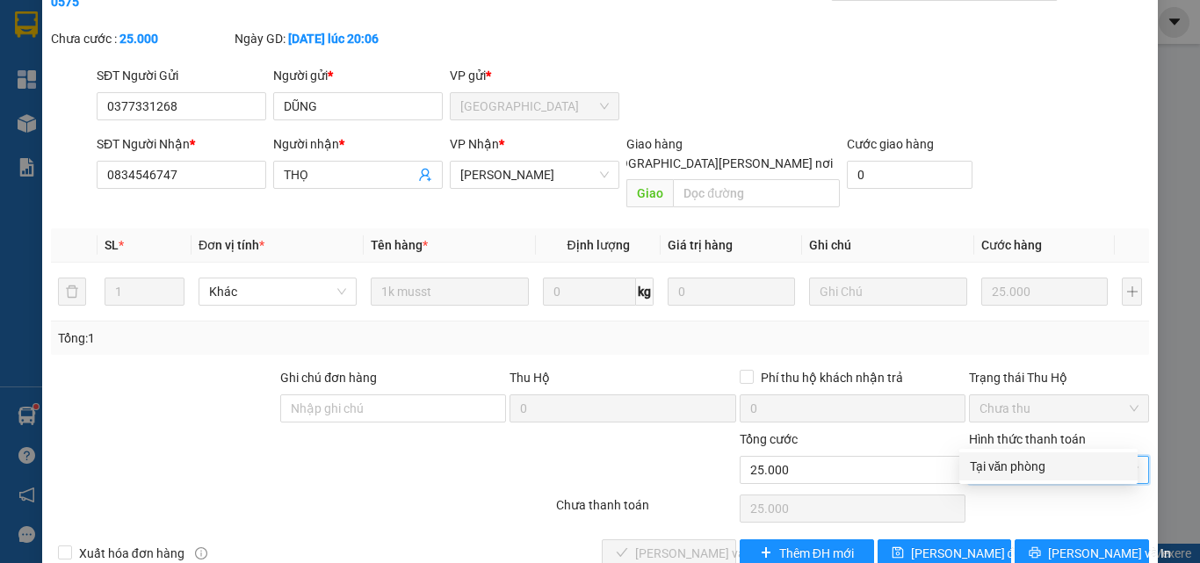
drag, startPoint x: 1020, startPoint y: 466, endPoint x: 978, endPoint y: 480, distance: 43.9
click at [1019, 471] on div "Tại văn phòng" at bounding box center [1048, 466] width 157 height 19
type input "0"
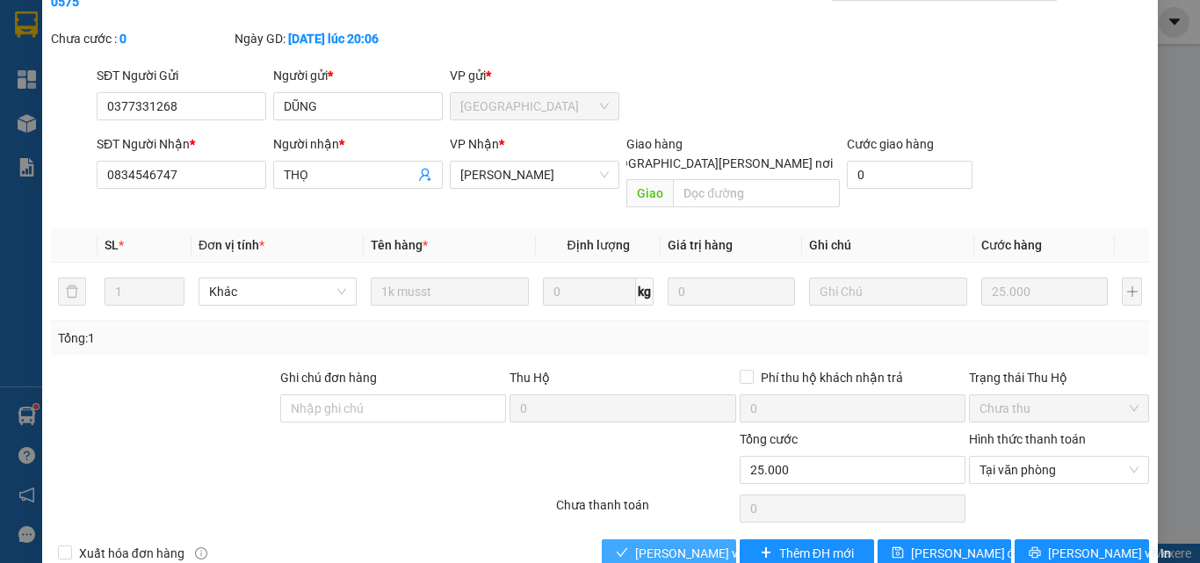
click at [682, 544] on span "[PERSON_NAME] và [PERSON_NAME] hàng" at bounding box center [753, 553] width 237 height 19
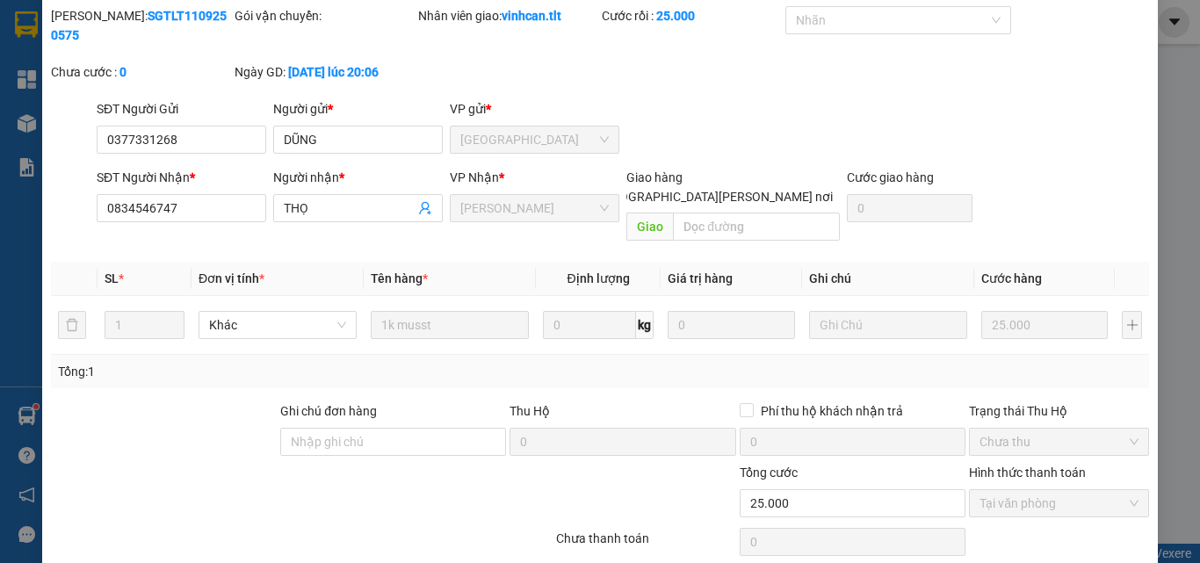
scroll to position [0, 0]
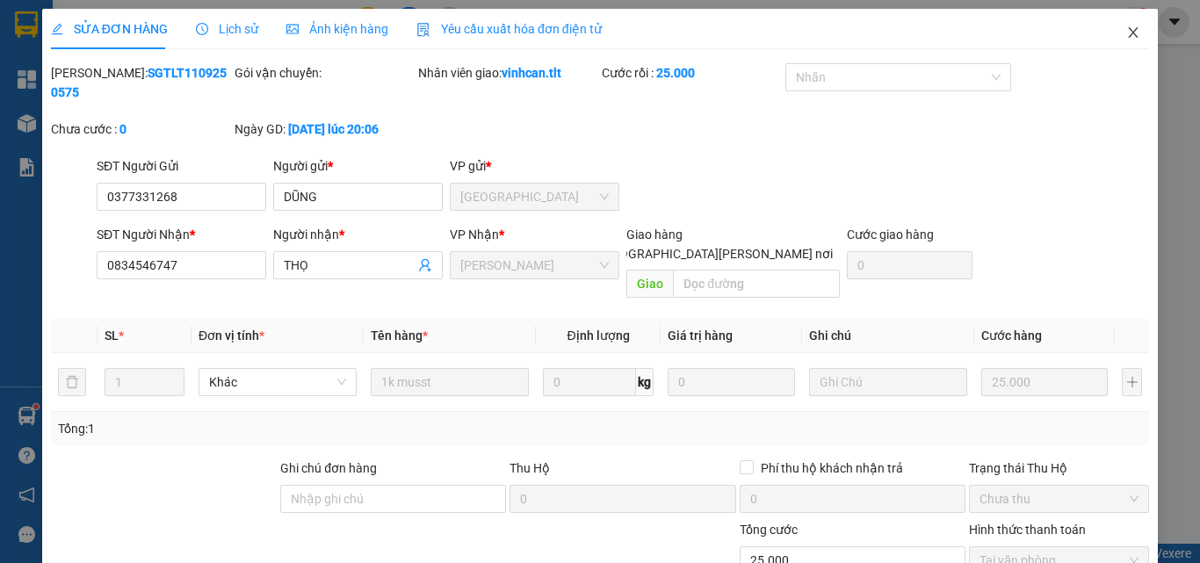
click at [1126, 28] on icon "close" at bounding box center [1133, 32] width 14 height 14
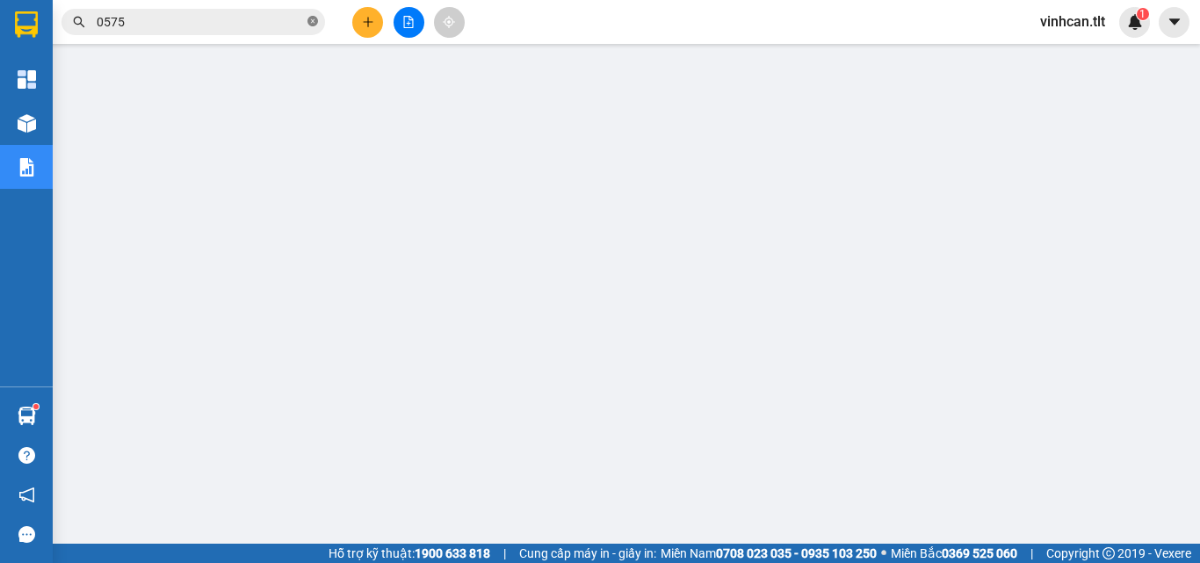
click at [311, 25] on icon "close-circle" at bounding box center [312, 21] width 11 height 11
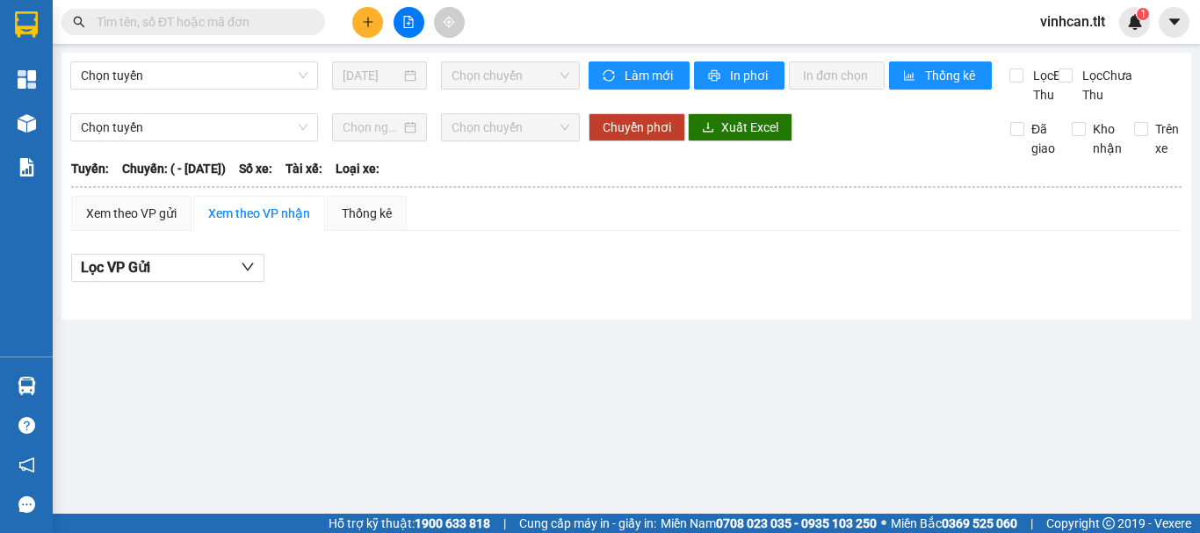
type input "[DATE]"
